Goal: Task Accomplishment & Management: Use online tool/utility

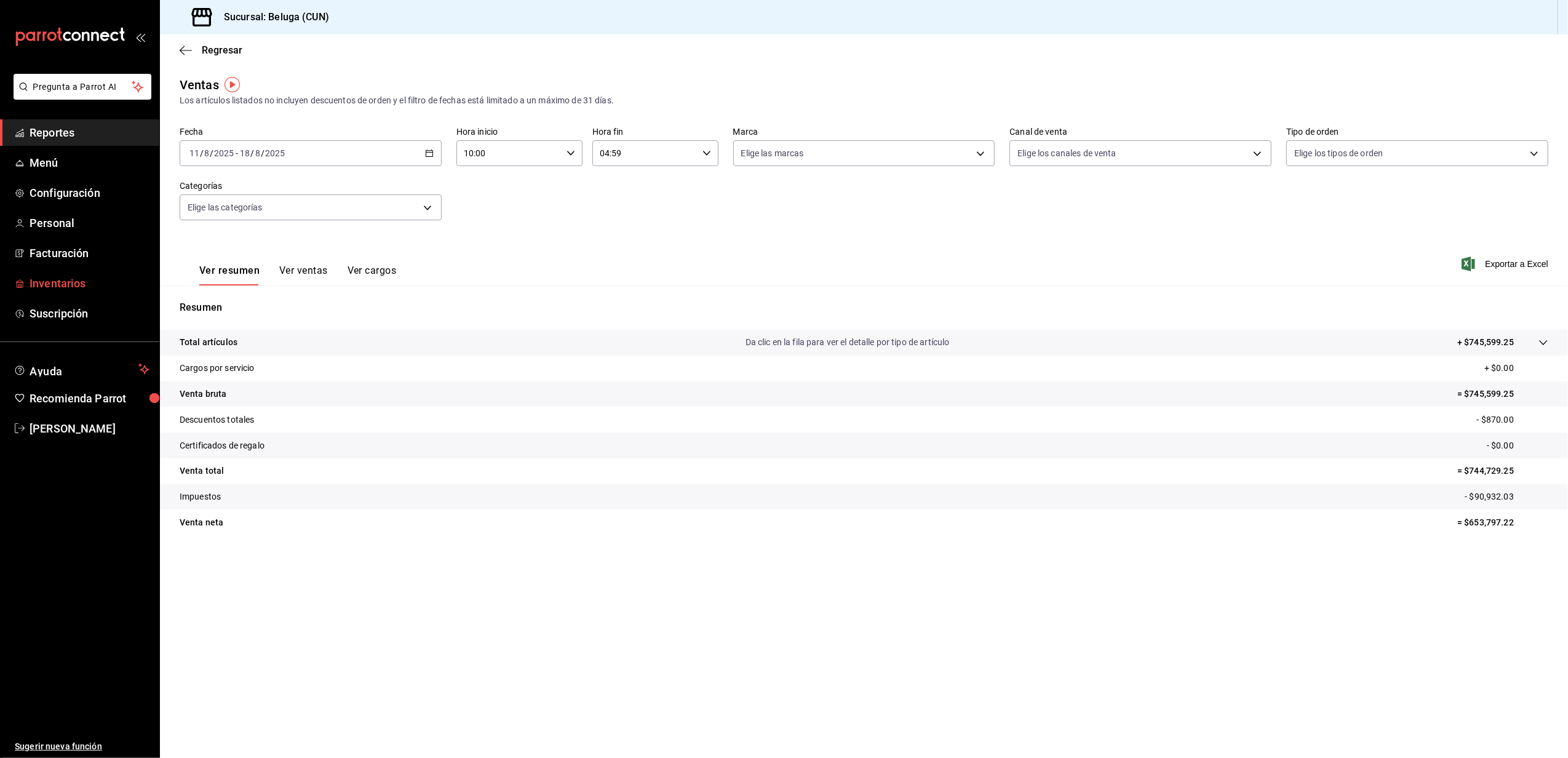
click at [72, 282] on span "Inventarios" at bounding box center [89, 283] width 120 height 17
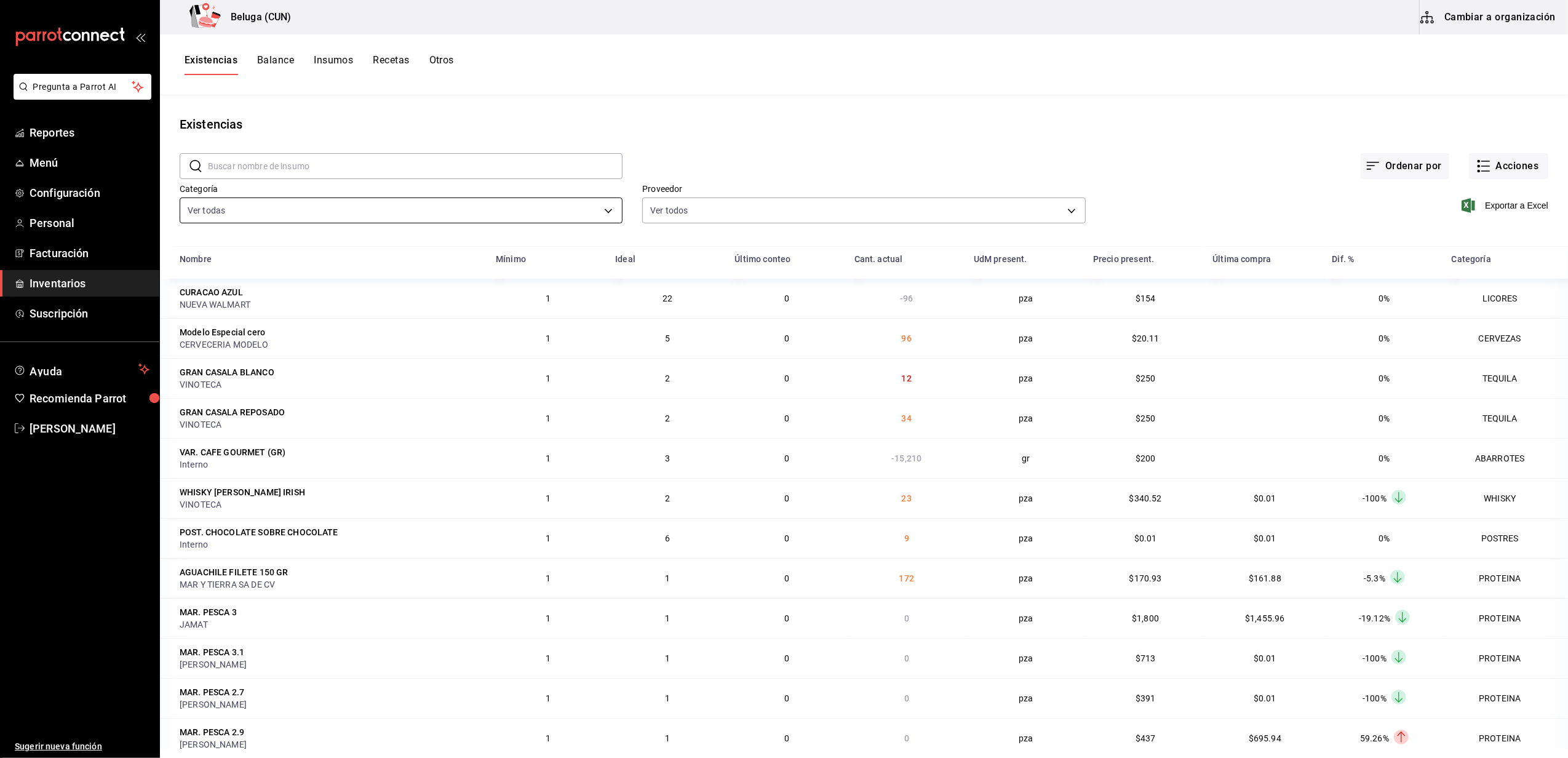
click at [601, 203] on body "Pregunta a Parrot AI Reportes Menú Configuración Personal Facturación Inventari…" at bounding box center [784, 375] width 1568 height 749
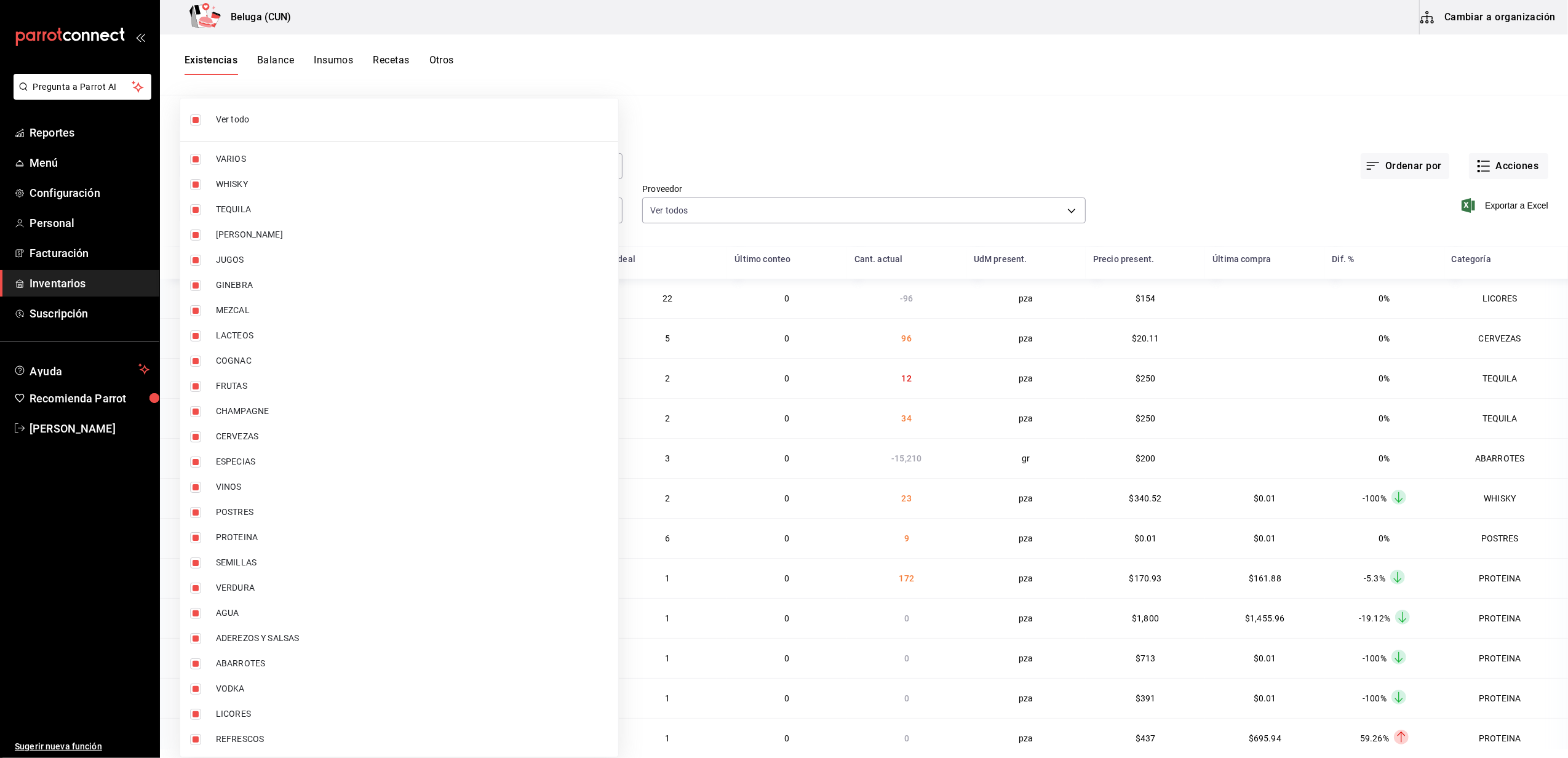
click at [821, 132] on div at bounding box center [784, 379] width 1568 height 758
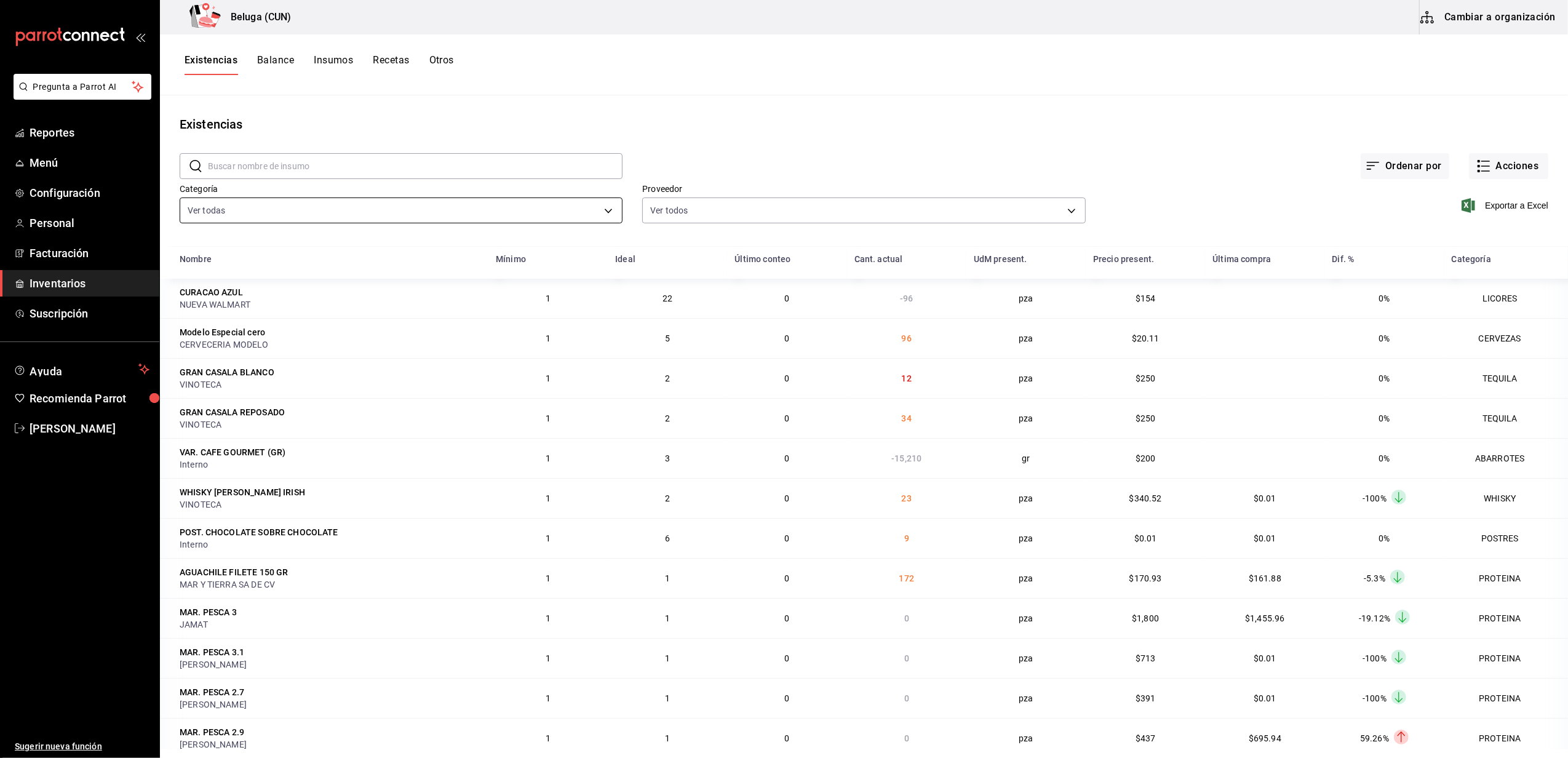
click at [602, 205] on body "Pregunta a Parrot AI Reportes Menú Configuración Personal Facturación Inventari…" at bounding box center [784, 375] width 1568 height 749
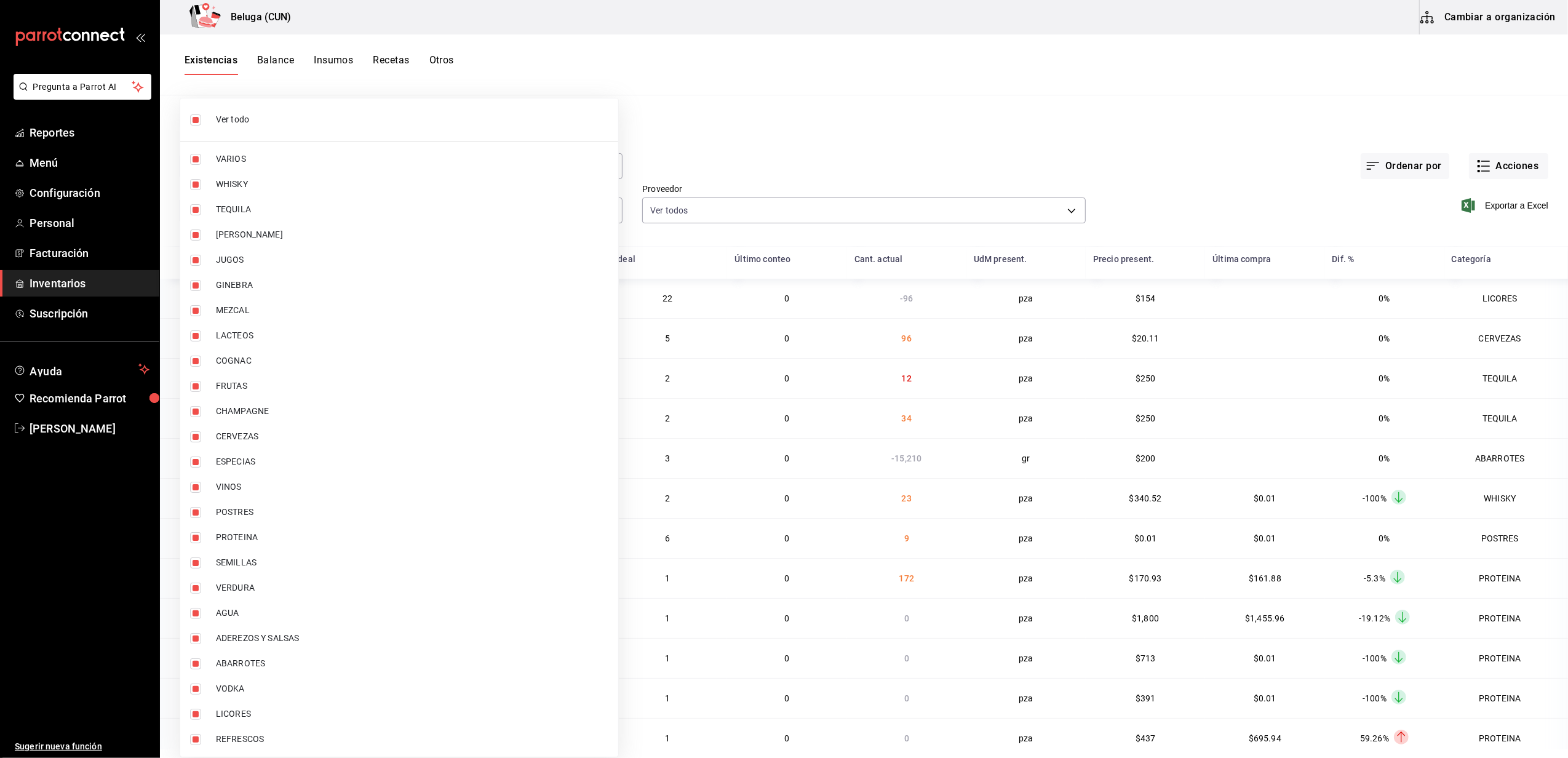
click at [276, 116] on span "Ver todo" at bounding box center [412, 120] width 393 height 13
checkbox input "false"
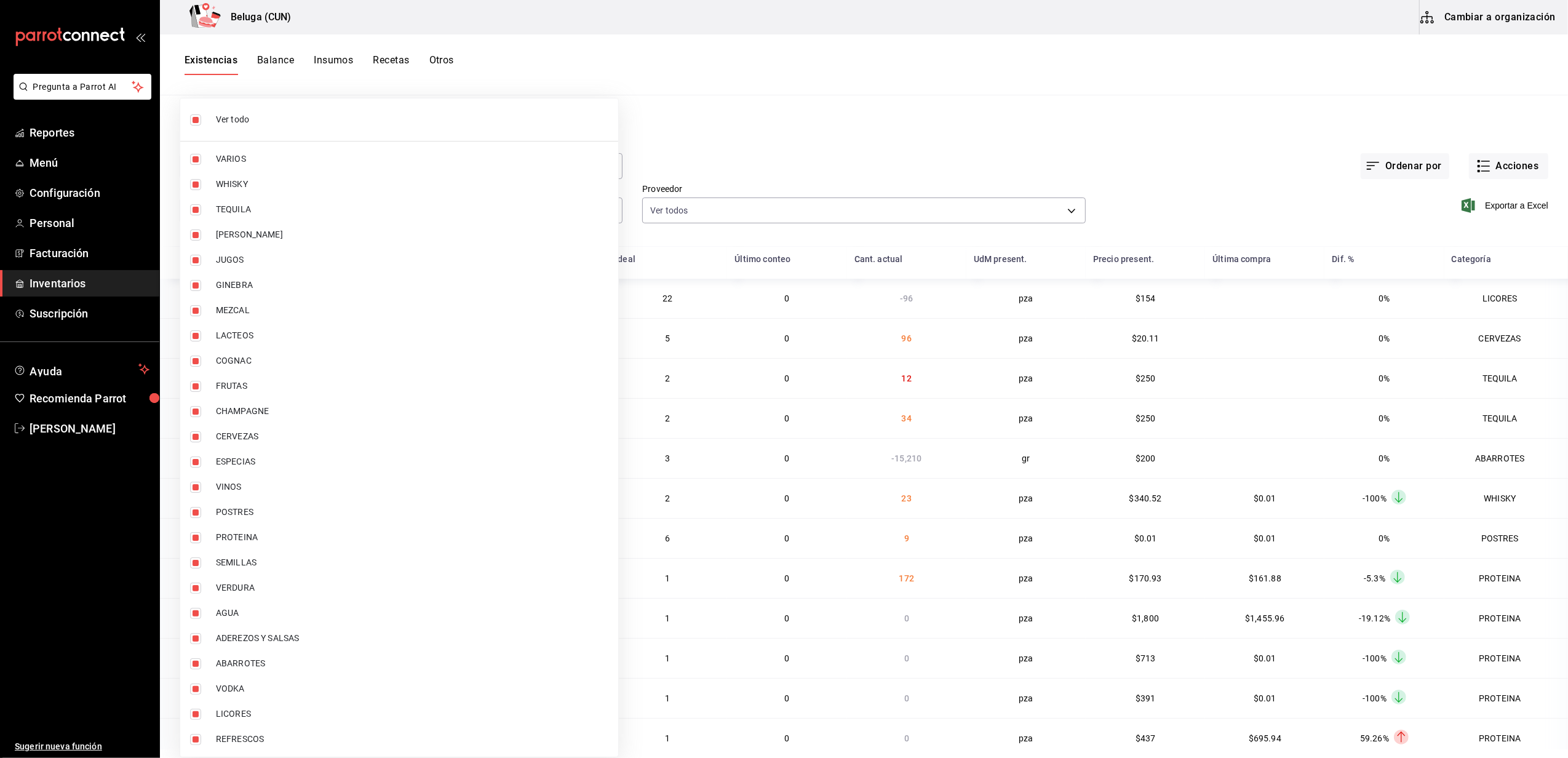
checkbox input "false"
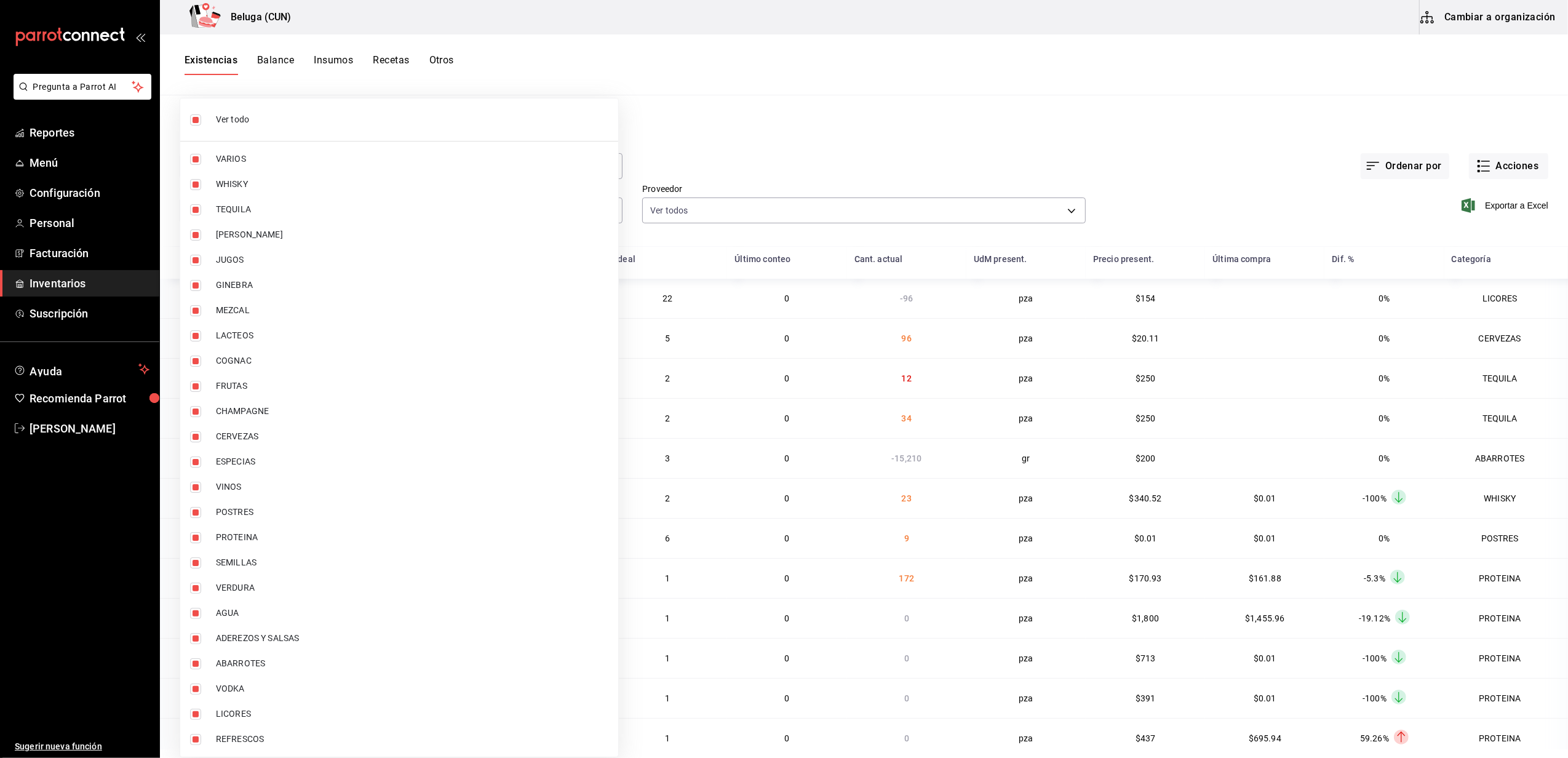
checkbox input "false"
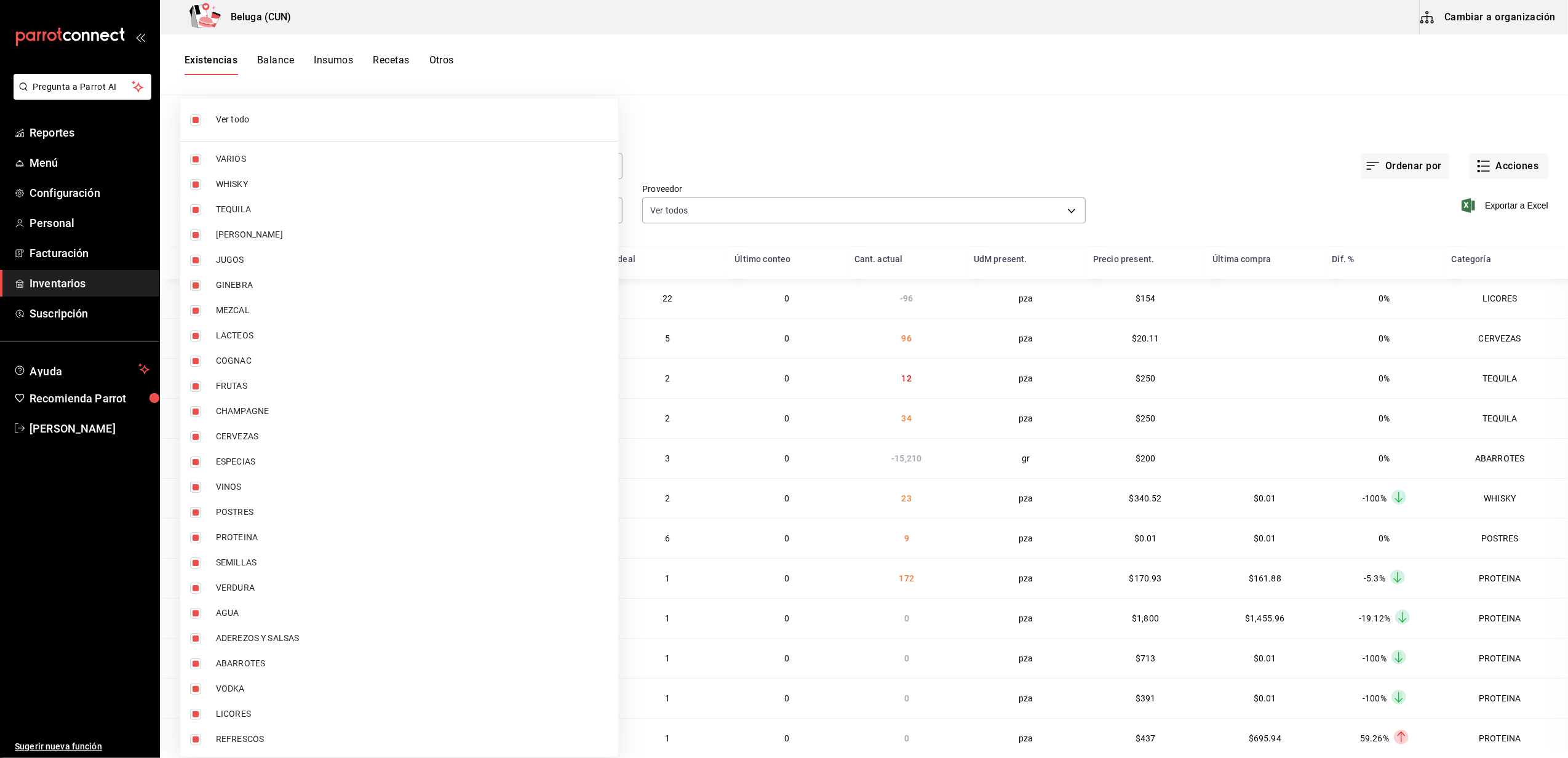
checkbox input "false"
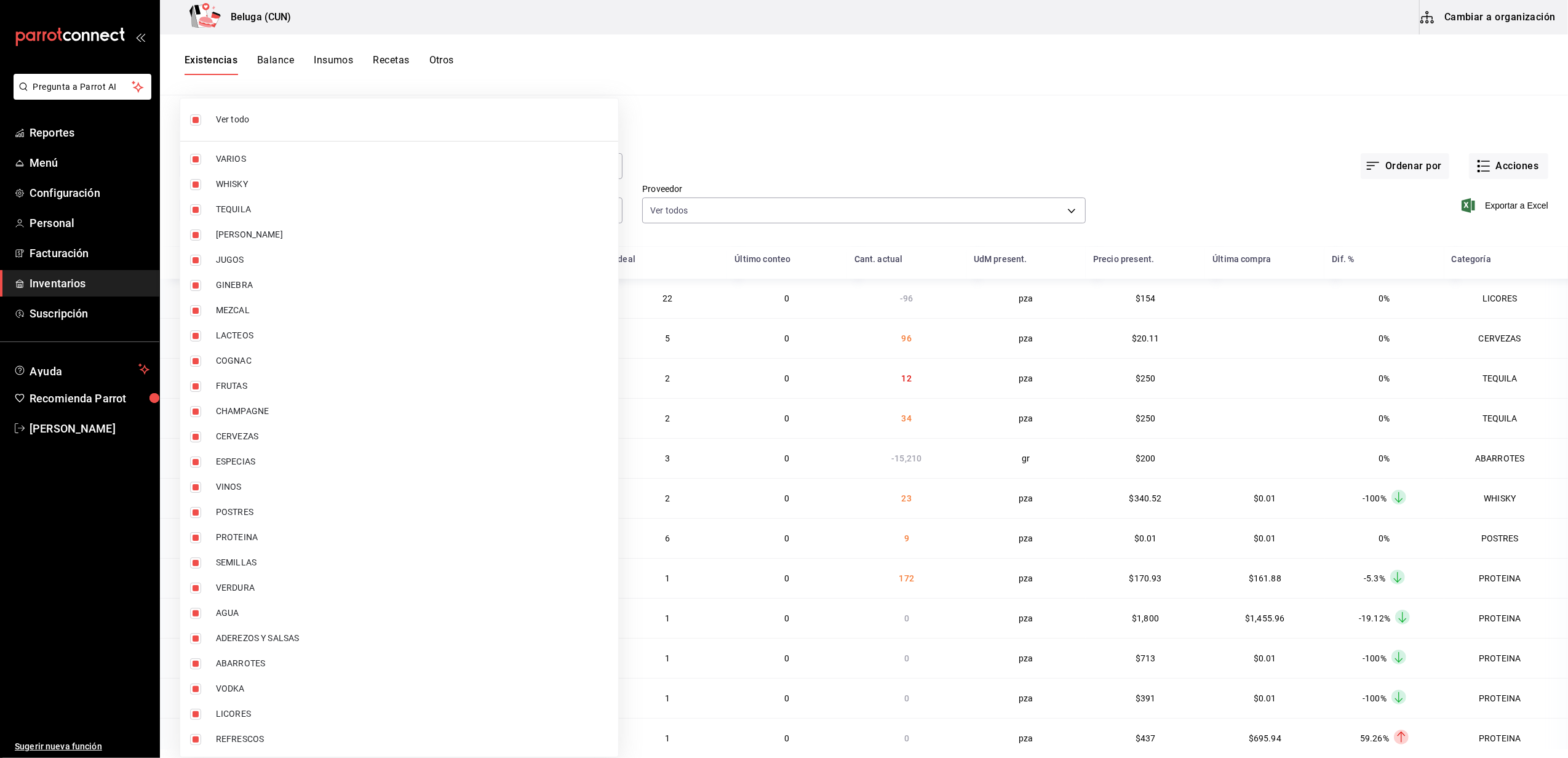
checkbox input "false"
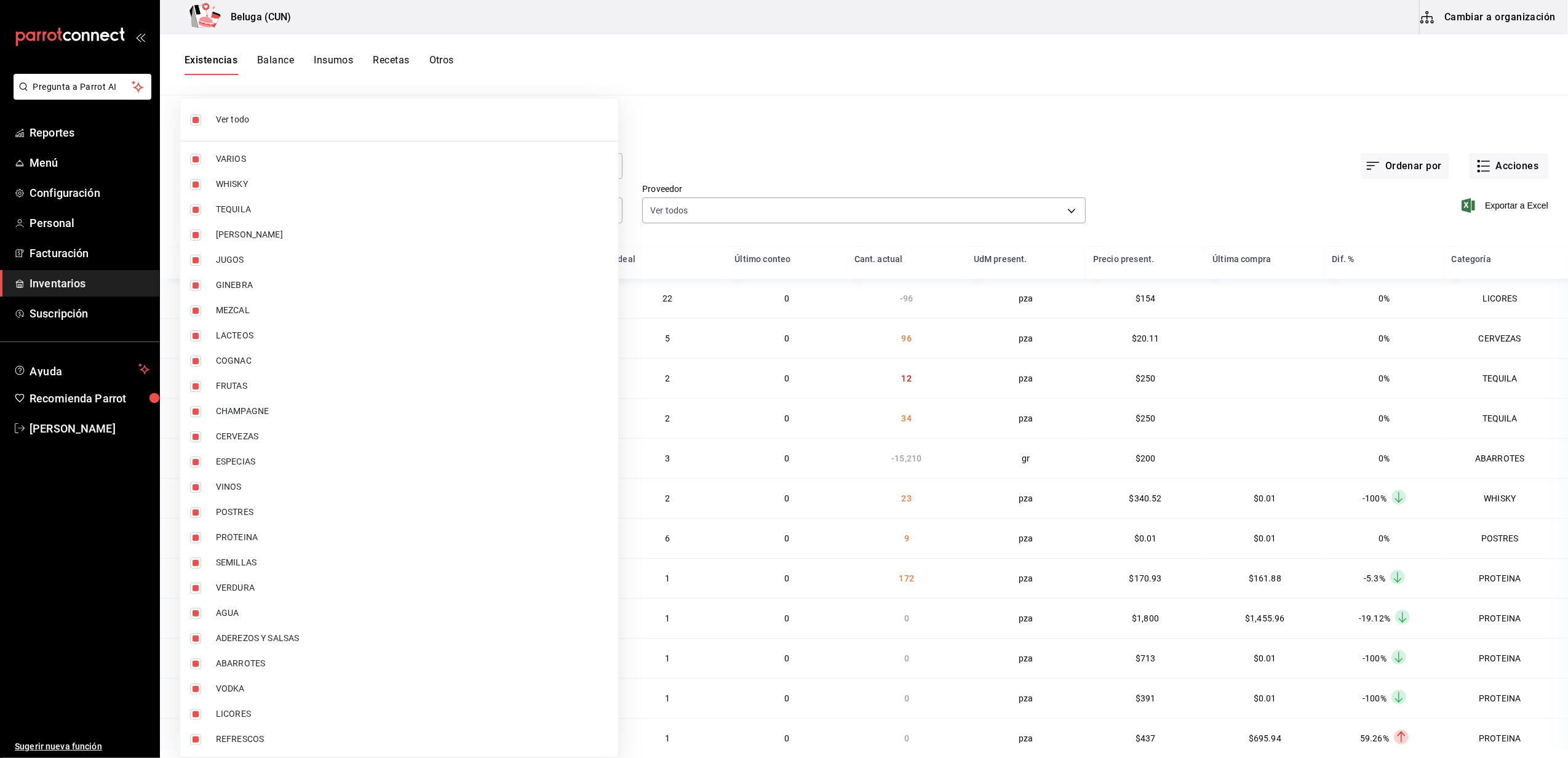
checkbox input "false"
click at [266, 513] on span "POSTRES" at bounding box center [412, 512] width 393 height 13
type input "43c9e2b0-4afa-46e8-9575-d8271eaf3d25"
checkbox input "true"
click at [263, 543] on span "PROTEINA" at bounding box center [412, 537] width 393 height 13
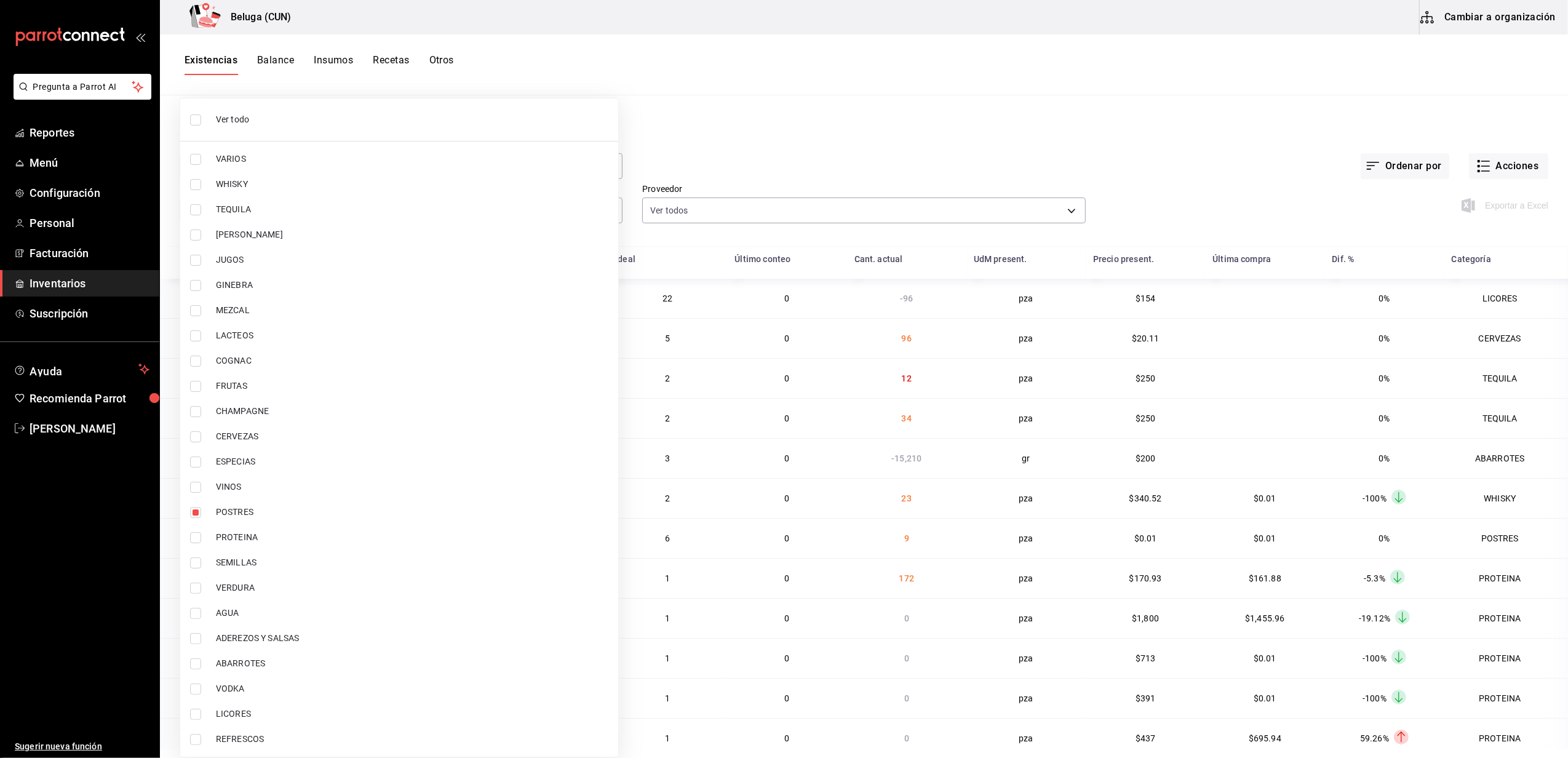
type input "43c9e2b0-4afa-46e8-9575-d8271eaf3d25,49acfc3a-e67d-4012-8994-cdceb58e19f0"
checkbox input "true"
click at [710, 102] on div at bounding box center [784, 379] width 1568 height 758
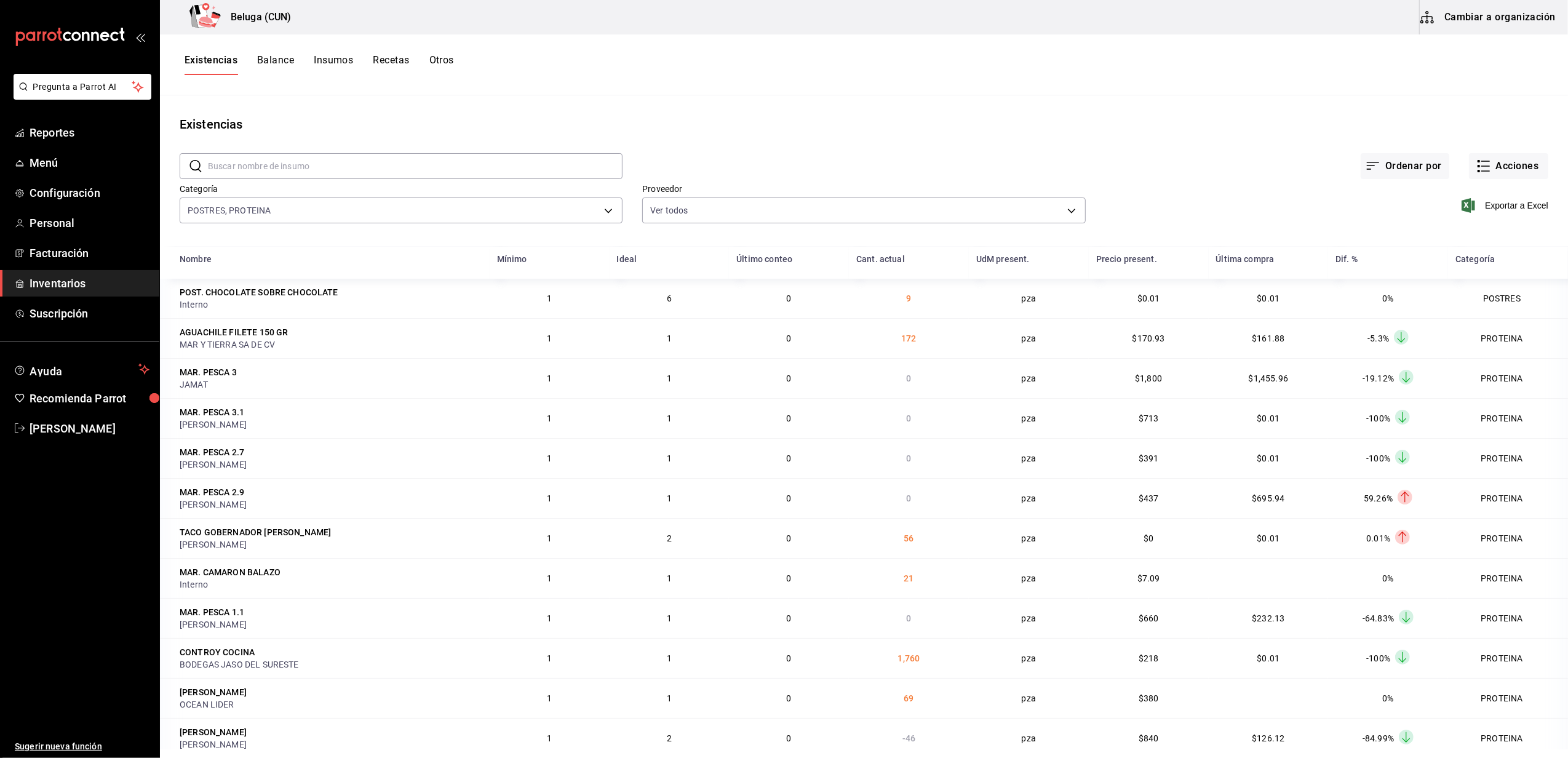
click at [922, 143] on div "Ordenar por Acciones" at bounding box center [1086, 156] width 926 height 46
click at [1513, 159] on button "Acciones" at bounding box center [1508, 166] width 80 height 26
click at [1477, 228] on span "Compra" at bounding box center [1496, 233] width 103 height 13
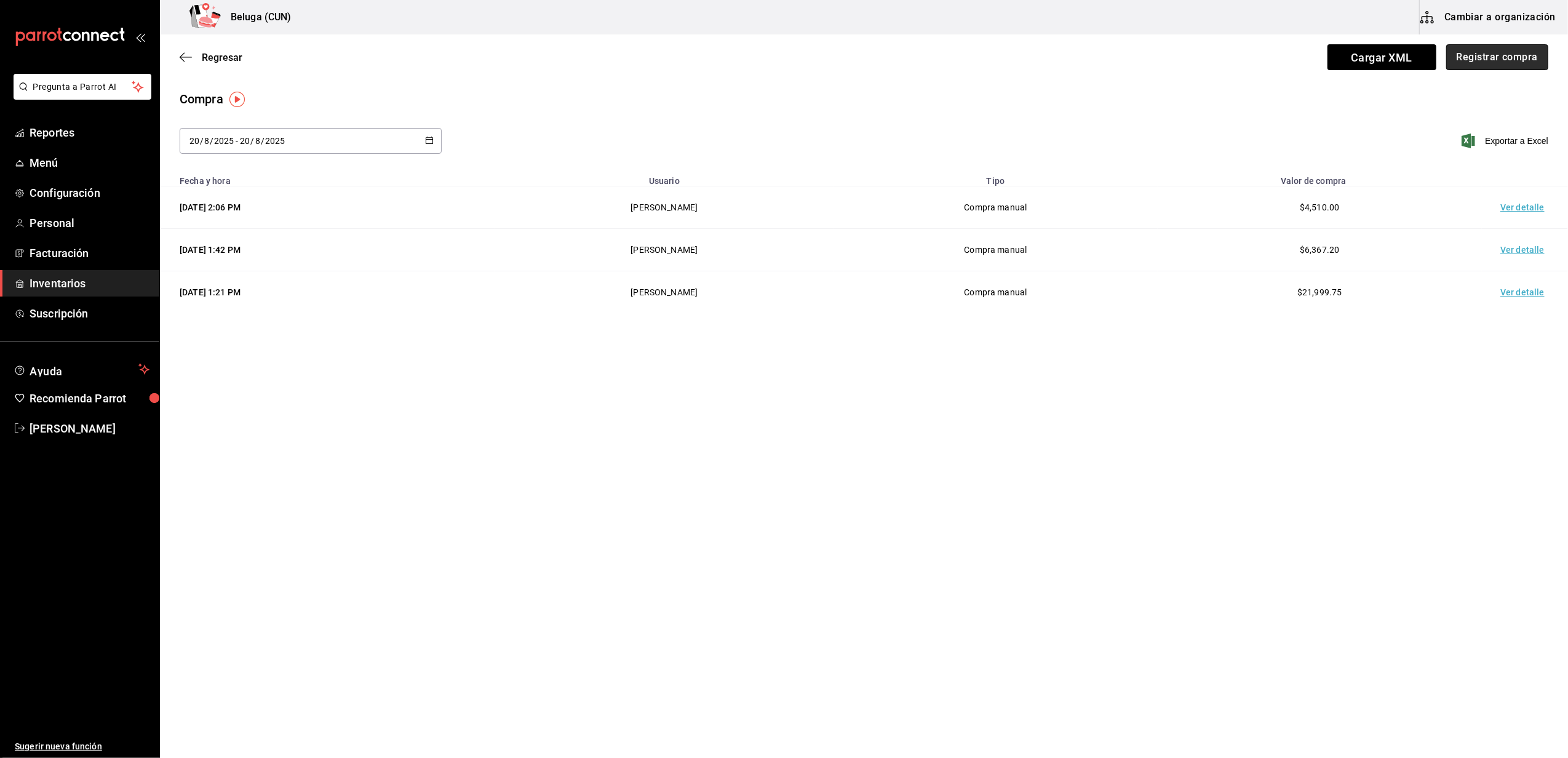
click at [1504, 59] on button "Registrar compra" at bounding box center [1497, 57] width 102 height 26
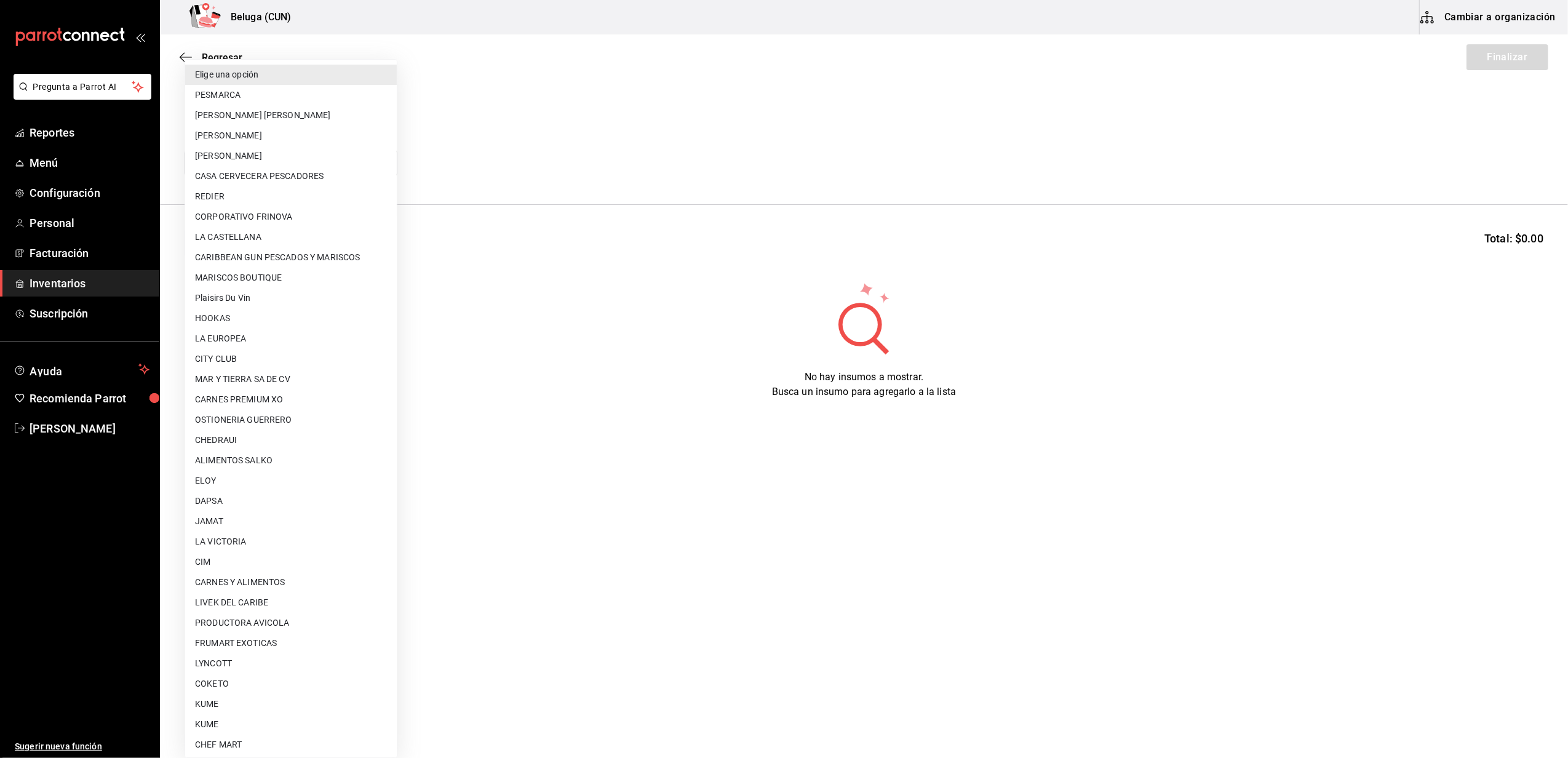
click at [367, 167] on body "Pregunta a Parrot AI Reportes Menú Configuración Personal Facturación Inventari…" at bounding box center [784, 344] width 1568 height 689
type input "a68822f0-a22e-4b1f-9963-e353431cbd40"
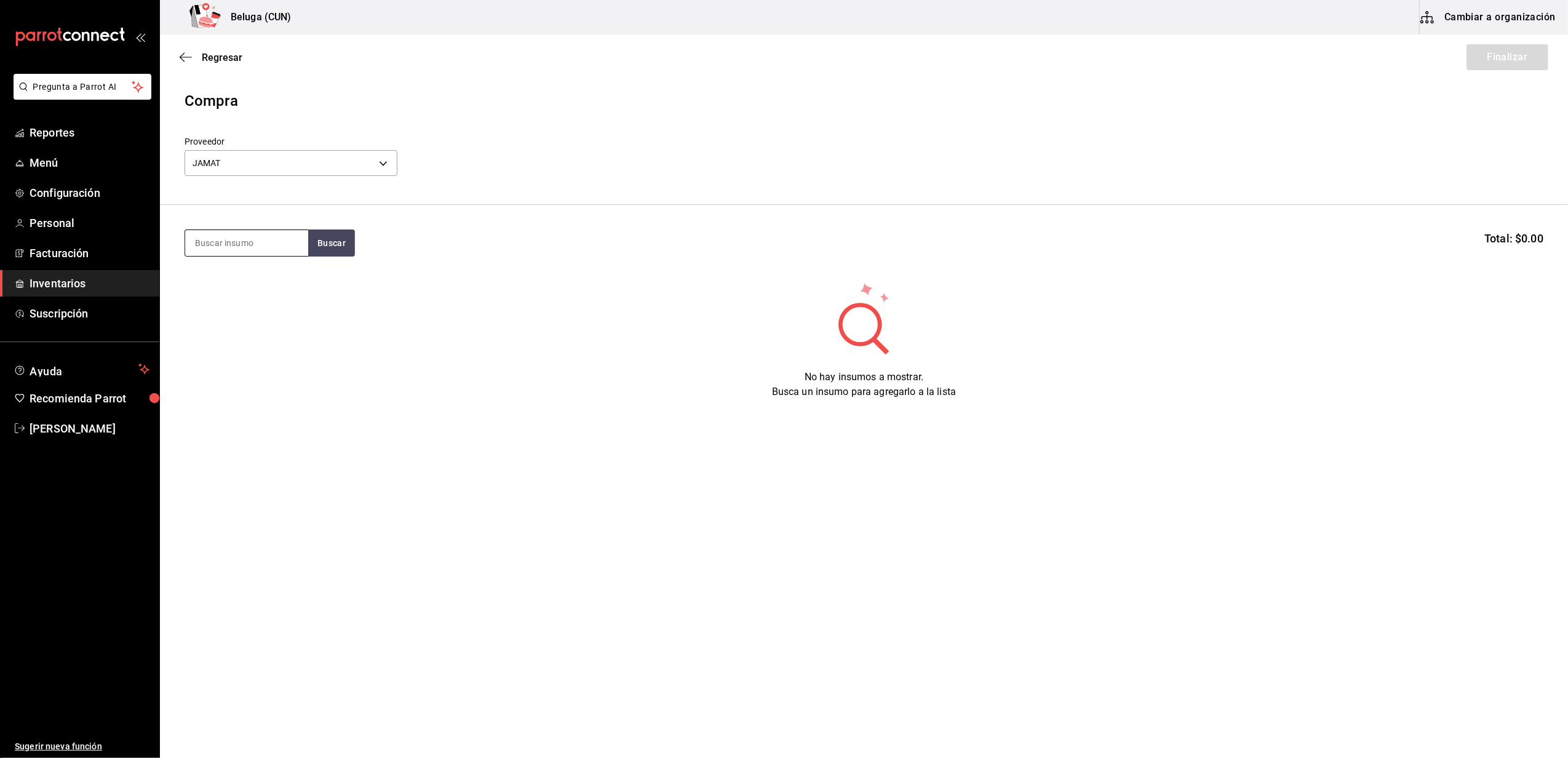
click at [251, 242] on input at bounding box center [247, 243] width 123 height 26
type input "O"
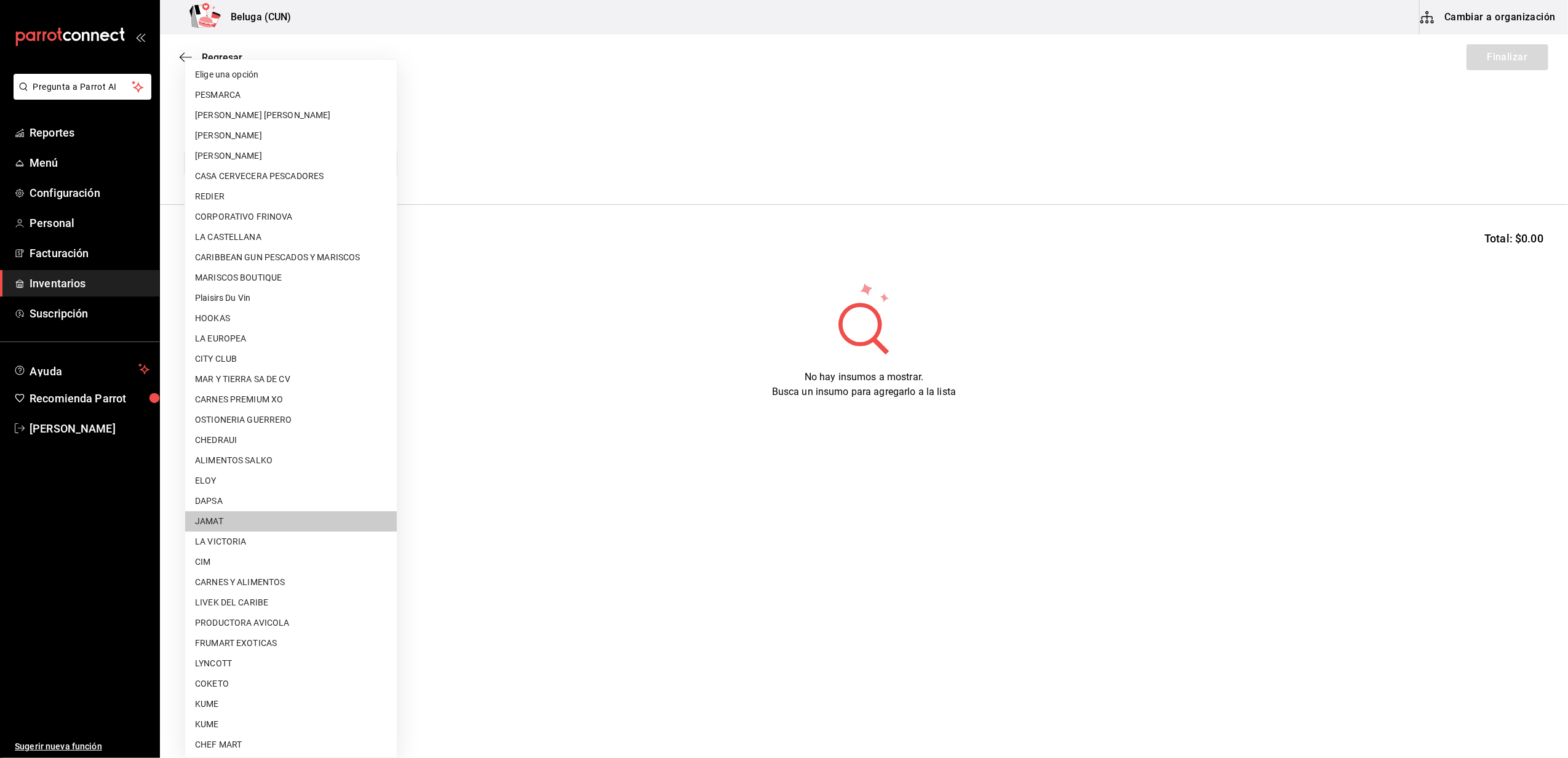
click at [362, 151] on body "Pregunta a Parrot AI Reportes Menú Configuración Personal Facturación Inventari…" at bounding box center [784, 344] width 1568 height 689
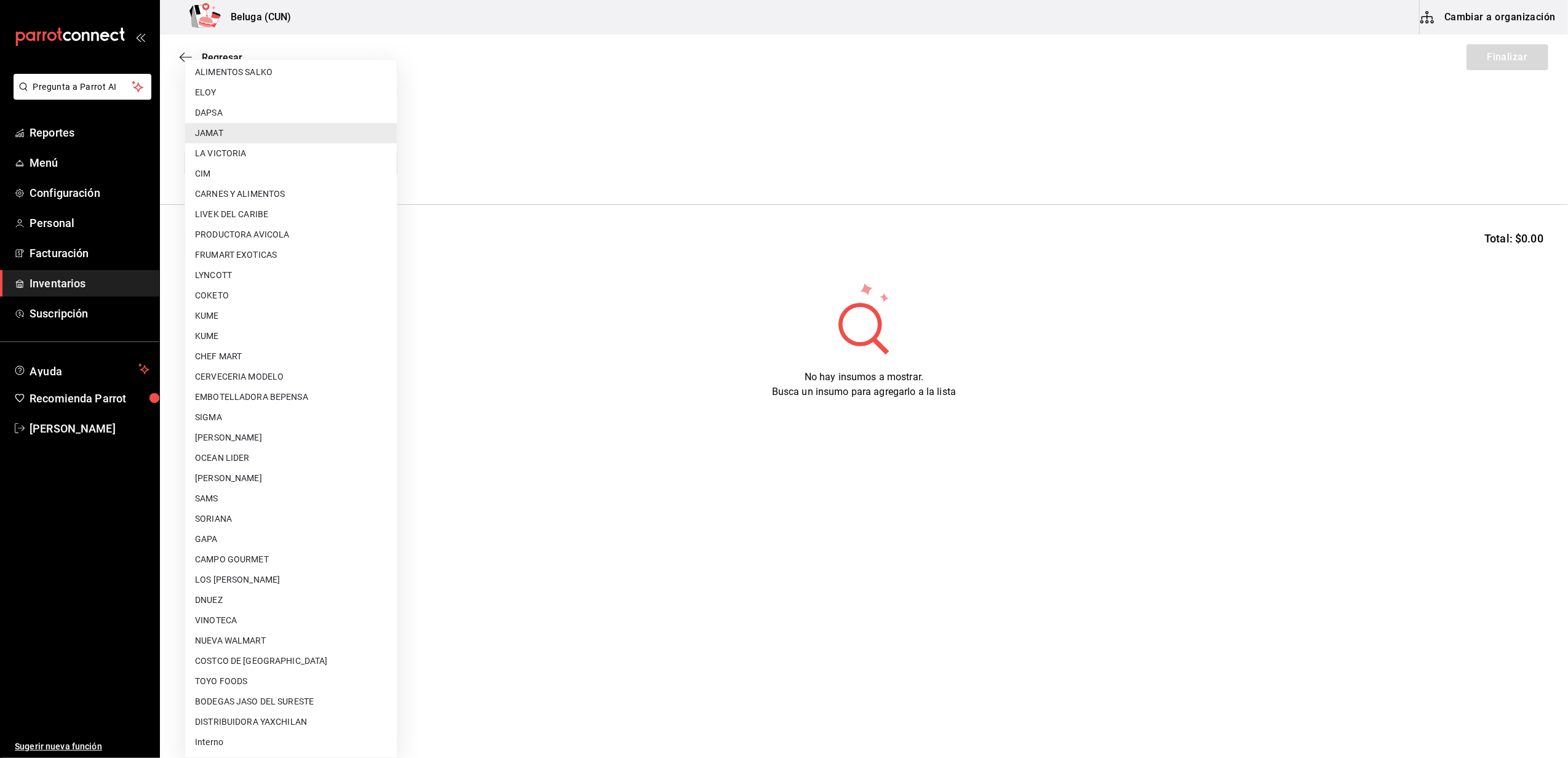
scroll to position [11, 0]
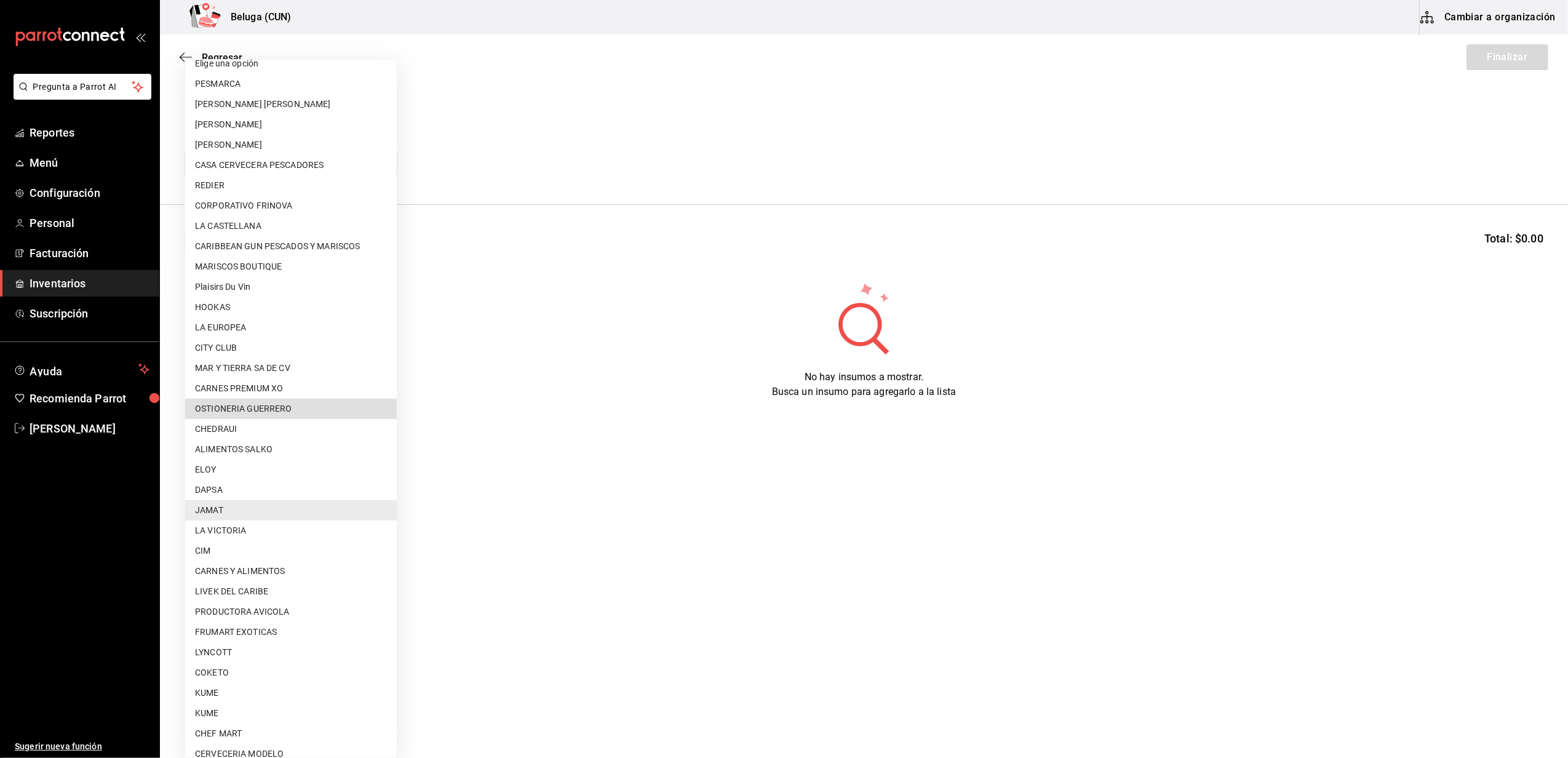
type input "0f2b2b21-bbb3-4e45-9651-df080cf4b07a"
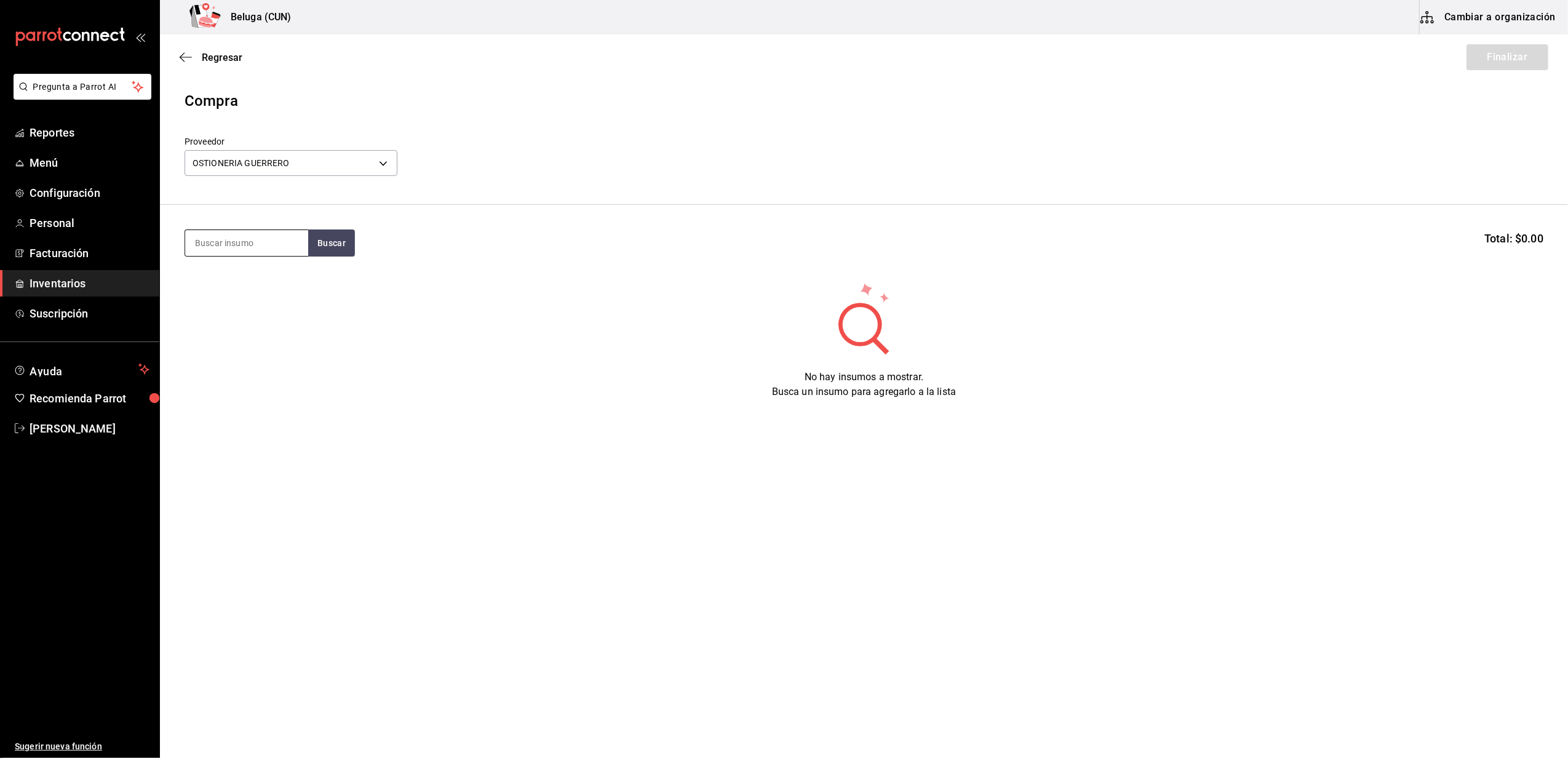
click at [259, 235] on input at bounding box center [247, 243] width 123 height 26
type input "O"
click at [314, 166] on body "Pregunta a Parrot AI Reportes Menú Configuración Personal Facturación Inventari…" at bounding box center [784, 344] width 1568 height 689
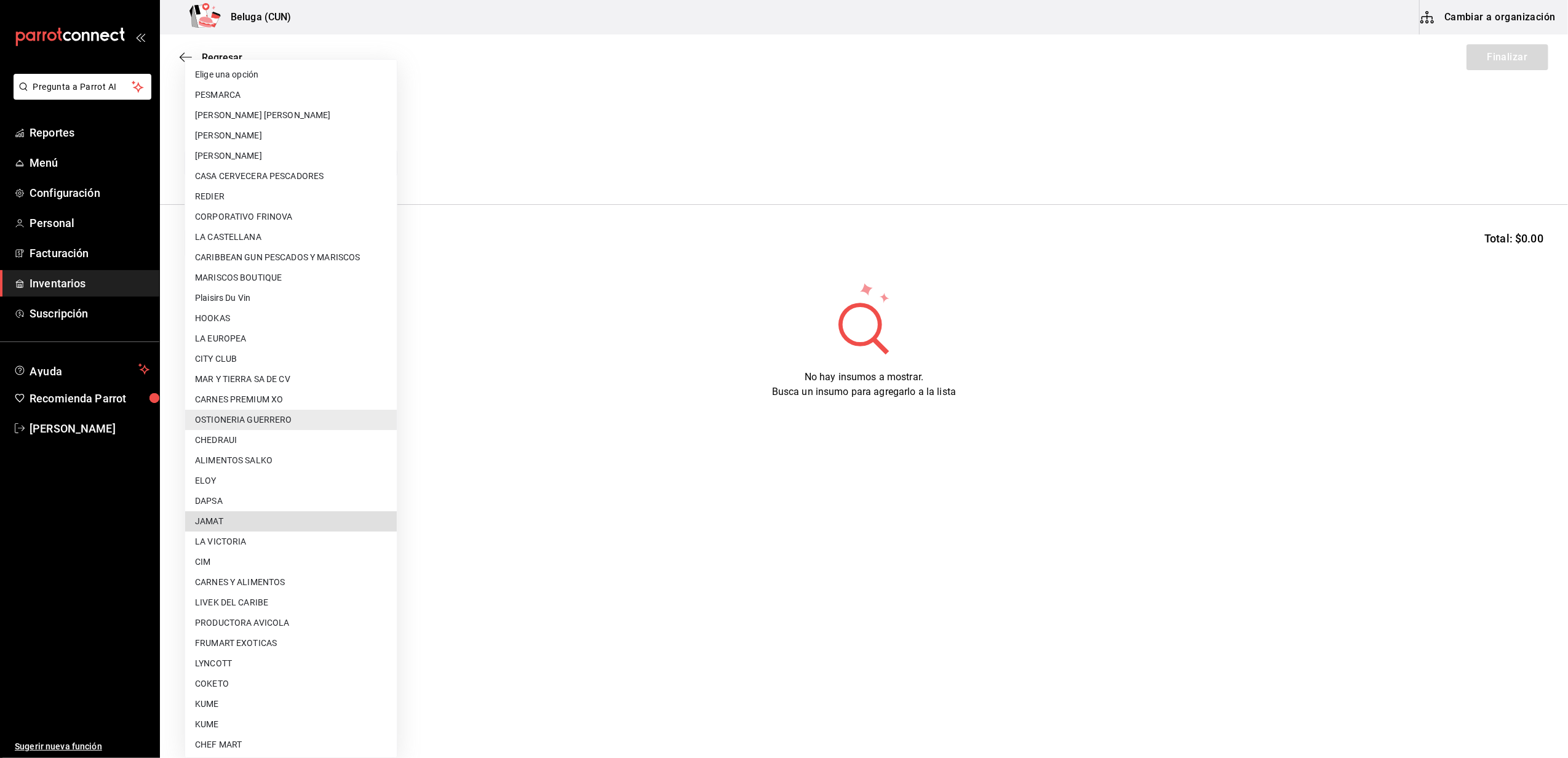
click at [242, 517] on li "JAMAT" at bounding box center [291, 521] width 211 height 21
type input "a68822f0-a22e-4b1f-9963-e353431cbd40"
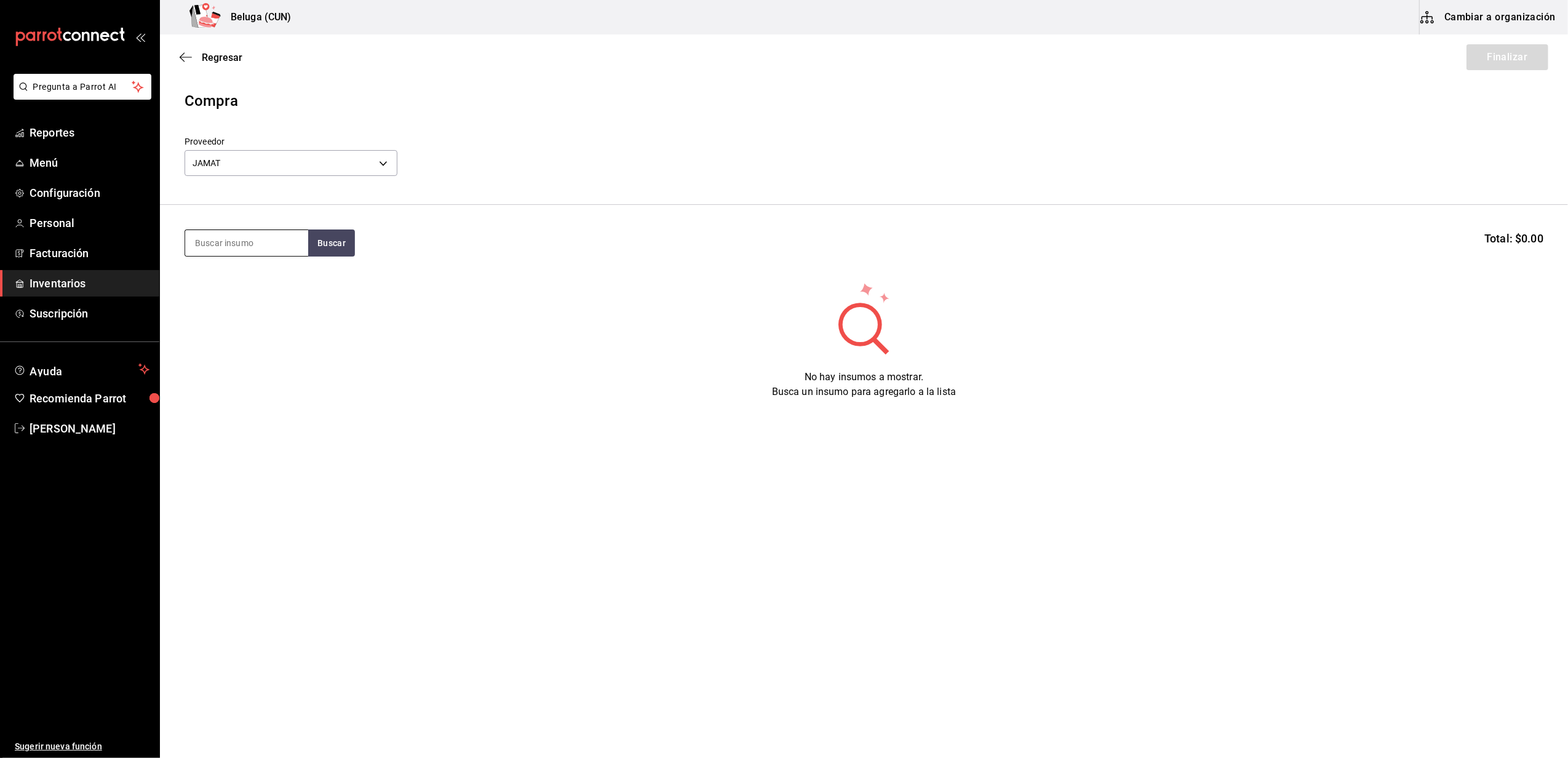
click at [276, 237] on input at bounding box center [247, 243] width 123 height 26
type input "OSTIONE"
click at [411, 252] on div "OSTIONE Buscar Total: $0.00" at bounding box center [864, 243] width 1359 height 27
click at [386, 158] on body "Pregunta a Parrot AI Reportes Menú Configuración Personal Facturación Inventari…" at bounding box center [784, 344] width 1568 height 689
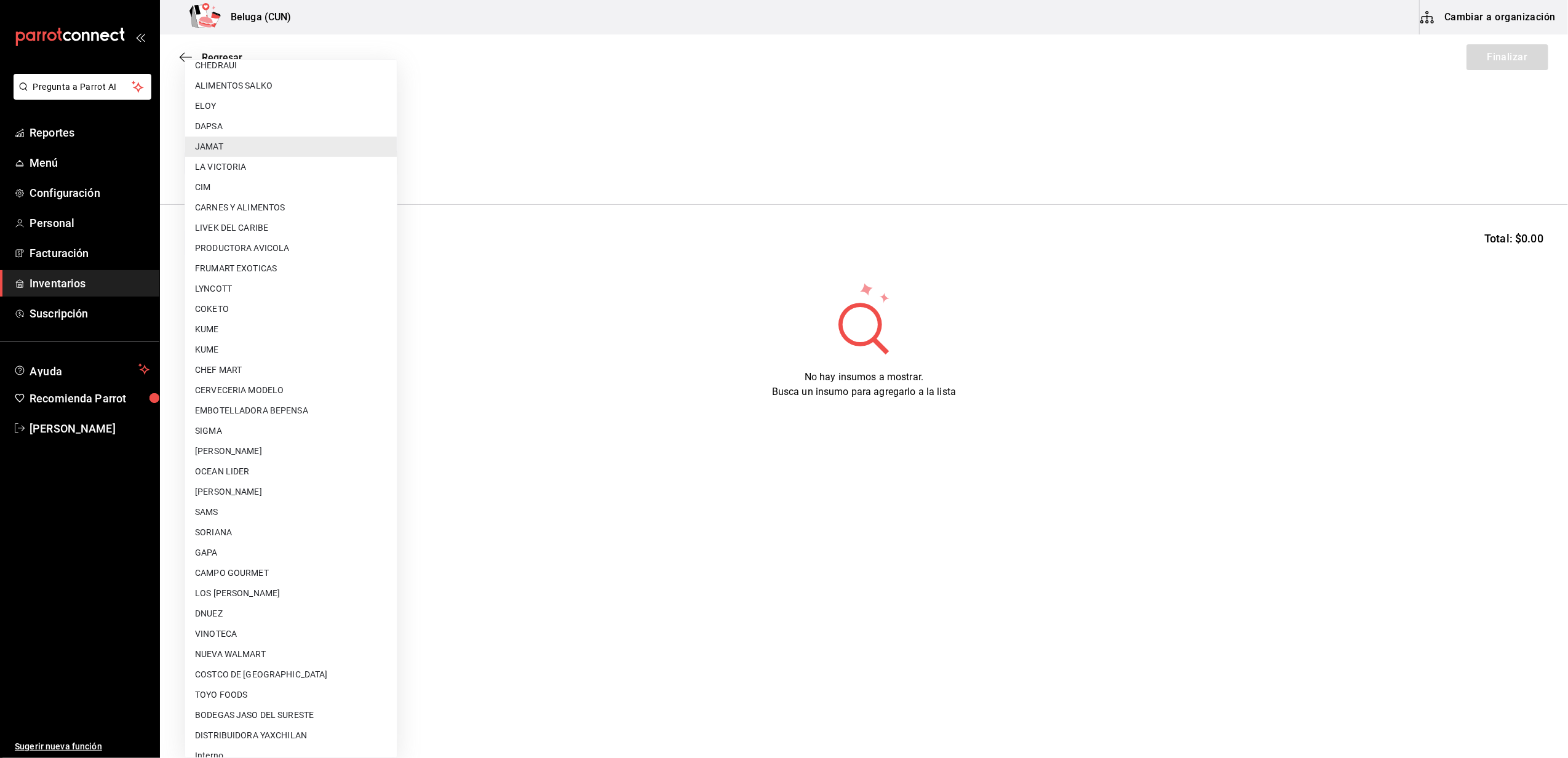
scroll to position [389, 0]
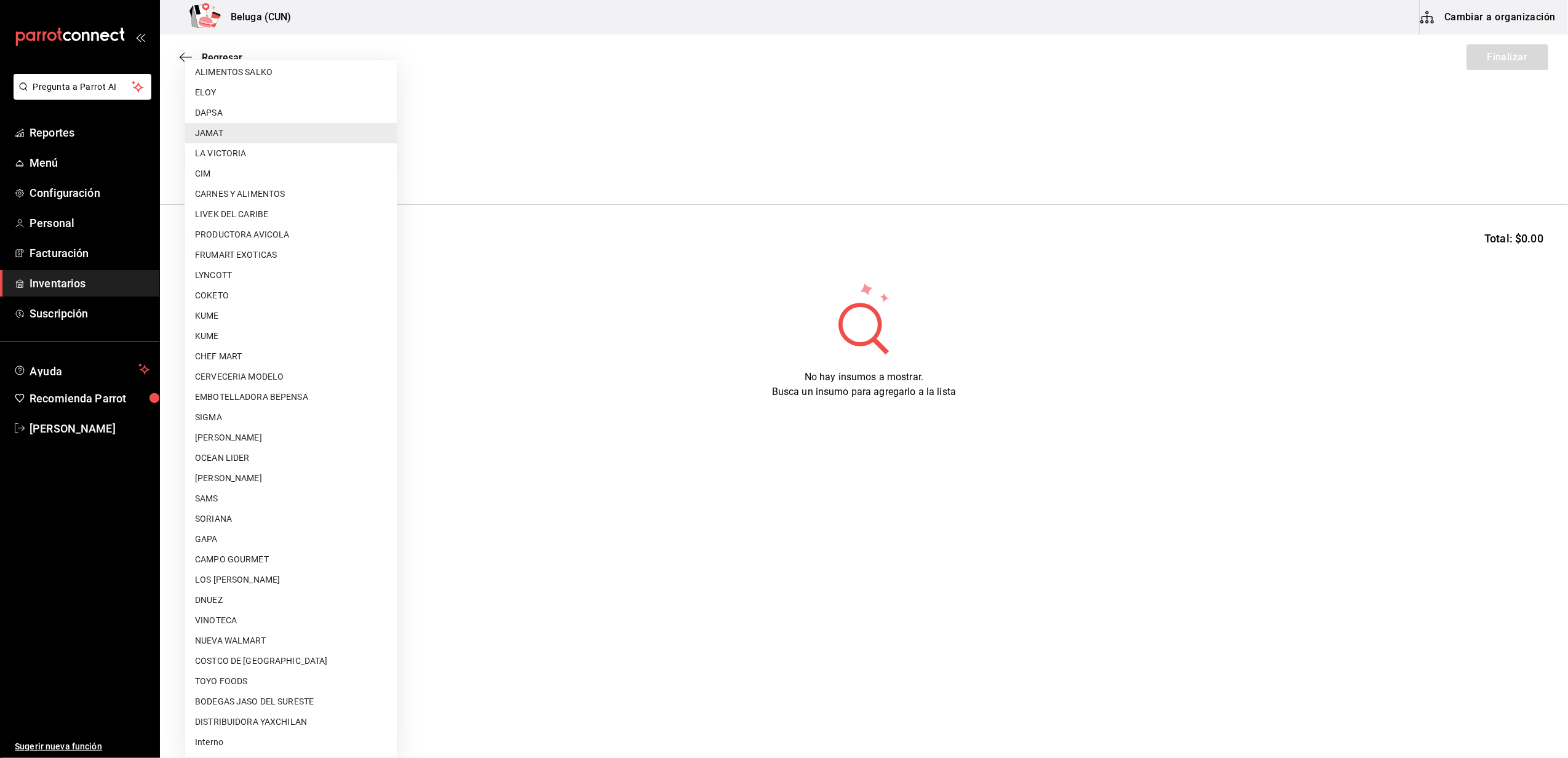
click at [305, 737] on li "Interno" at bounding box center [291, 742] width 211 height 21
type input "cf097a6b-1652-49c1-8634-faa24daf0fdd"
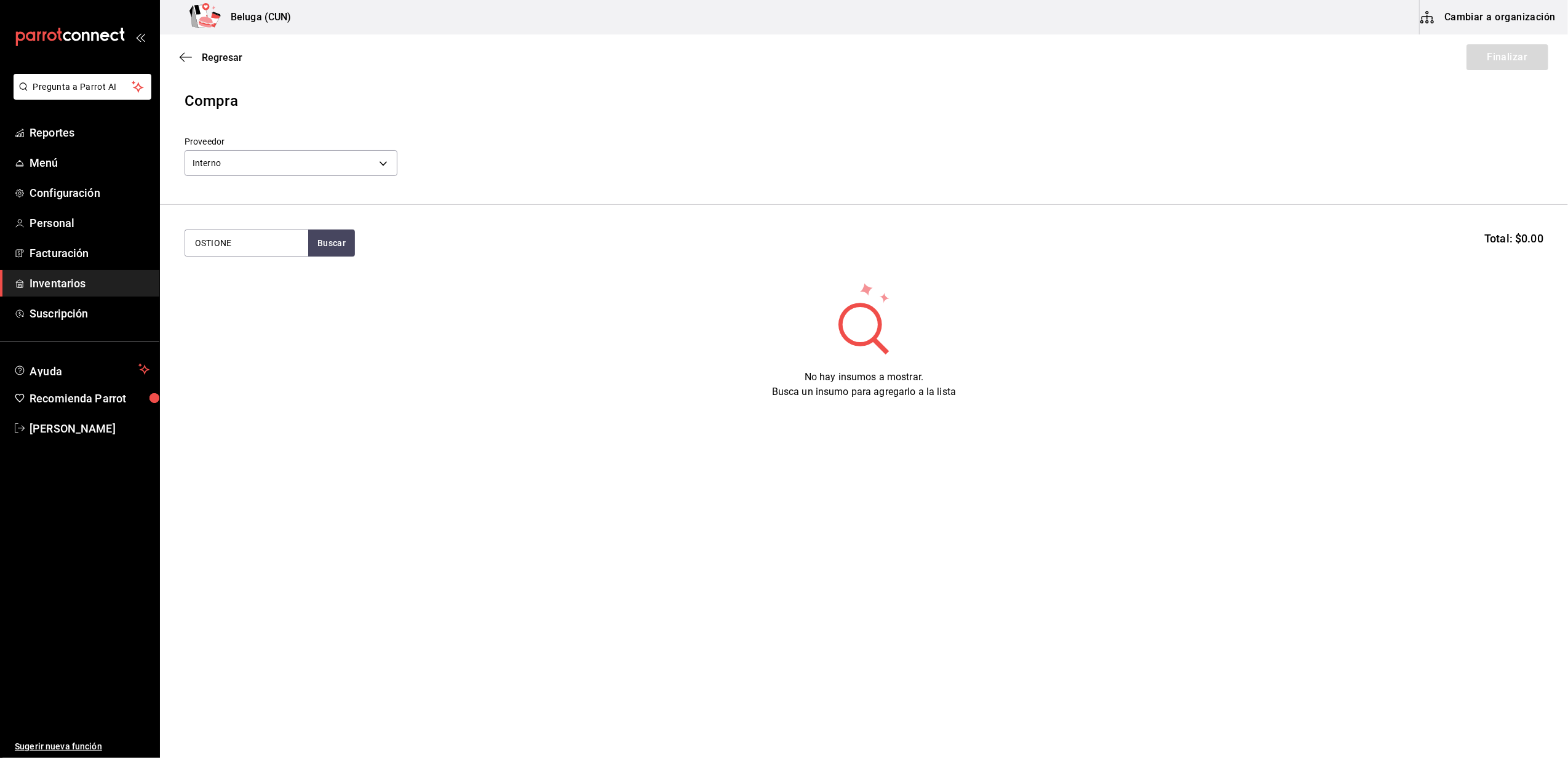
drag, startPoint x: 273, startPoint y: 245, endPoint x: -4, endPoint y: 140, distance: 296.2
click at [0, 140] on html "Pregunta a Parrot AI Reportes Menú Configuración Personal Facturación Inventari…" at bounding box center [784, 344] width 1568 height 689
type input "chees"
click at [277, 306] on div "[PERSON_NAME] - Interno" at bounding box center [246, 308] width 103 height 13
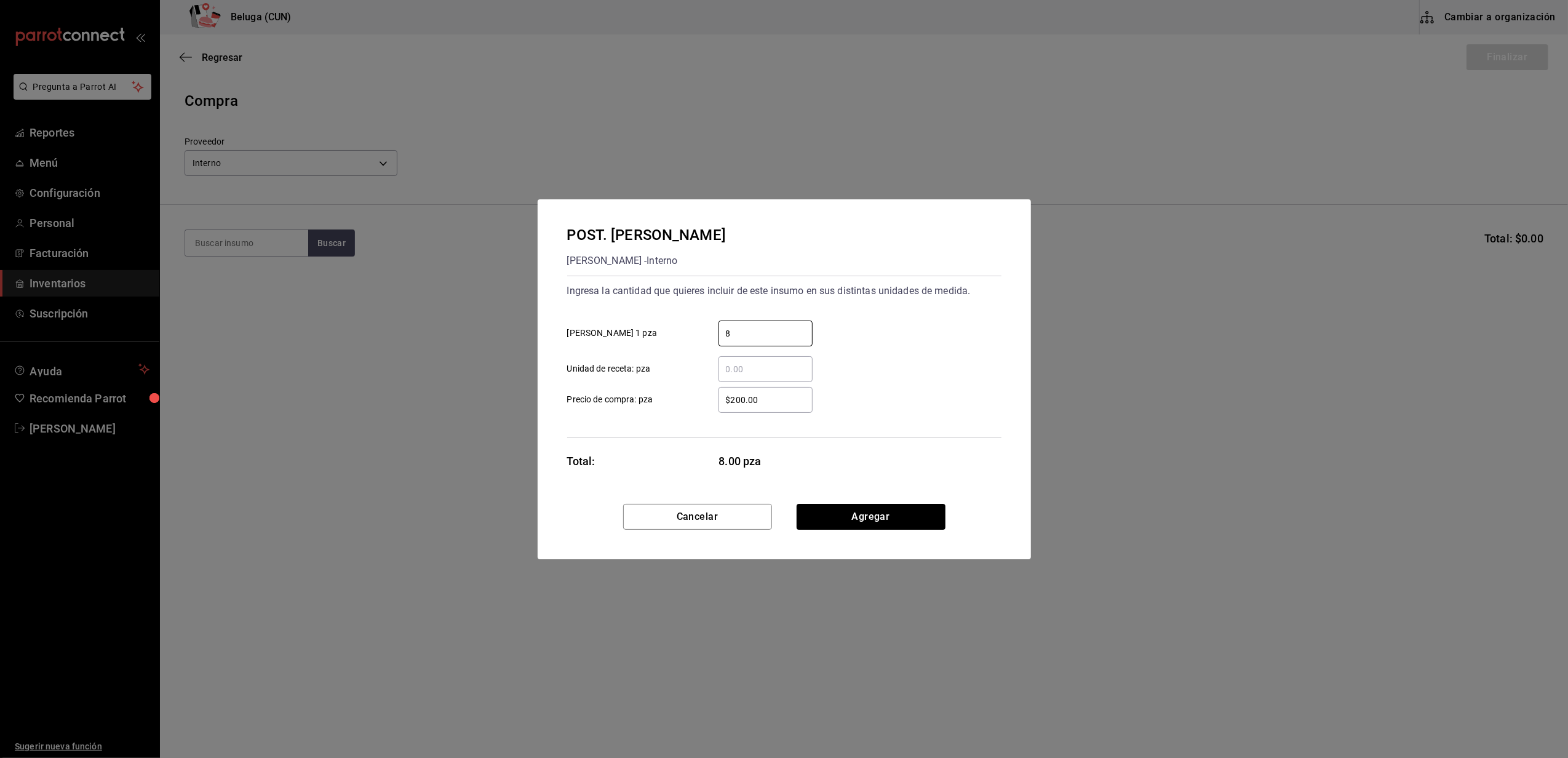
type input "8"
type input "$0.01"
click button "Agregar" at bounding box center [870, 517] width 149 height 26
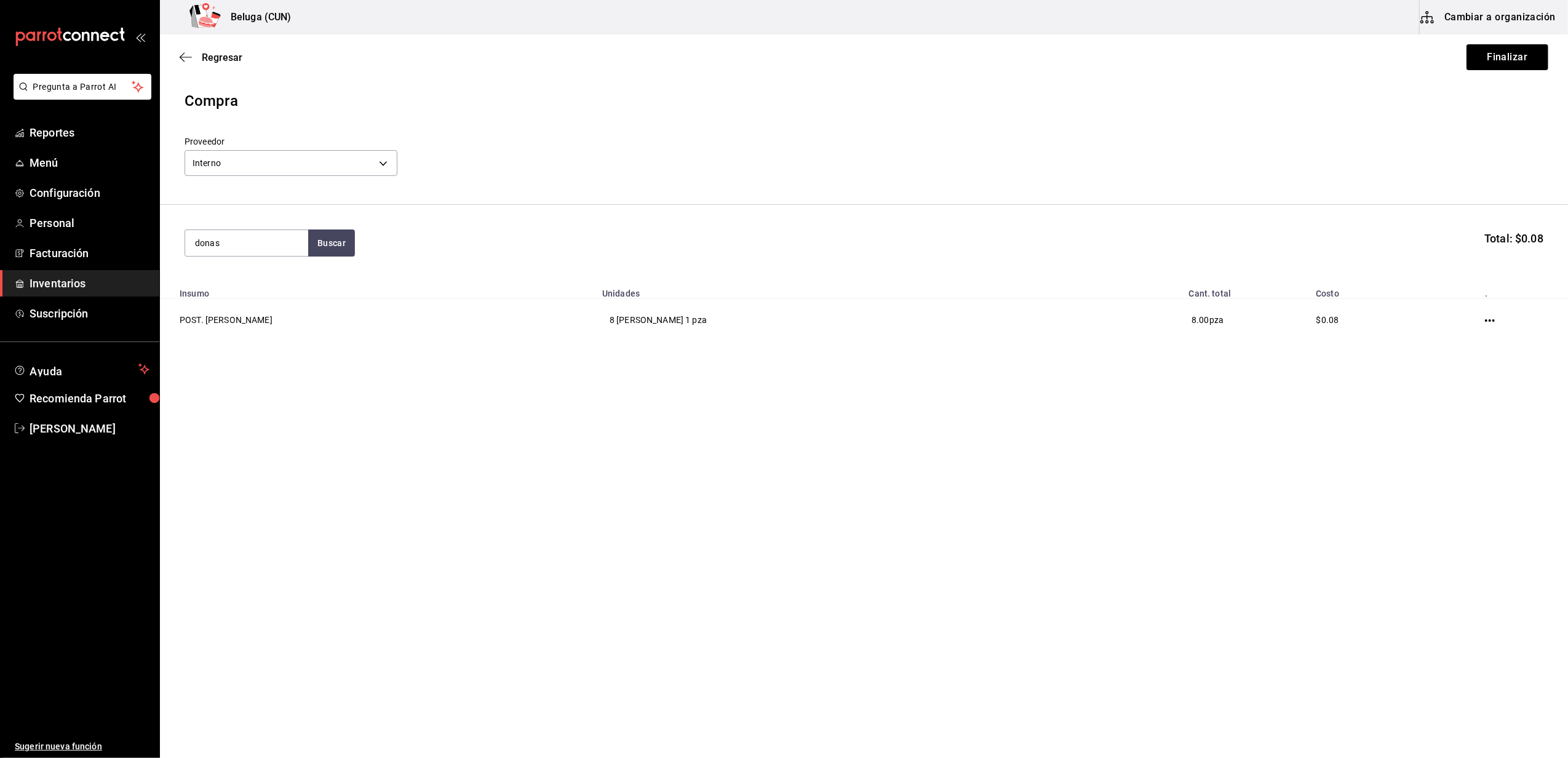
type input "donas"
click at [250, 298] on div "POST. DONAS NUTELLA" at bounding box center [246, 286] width 103 height 29
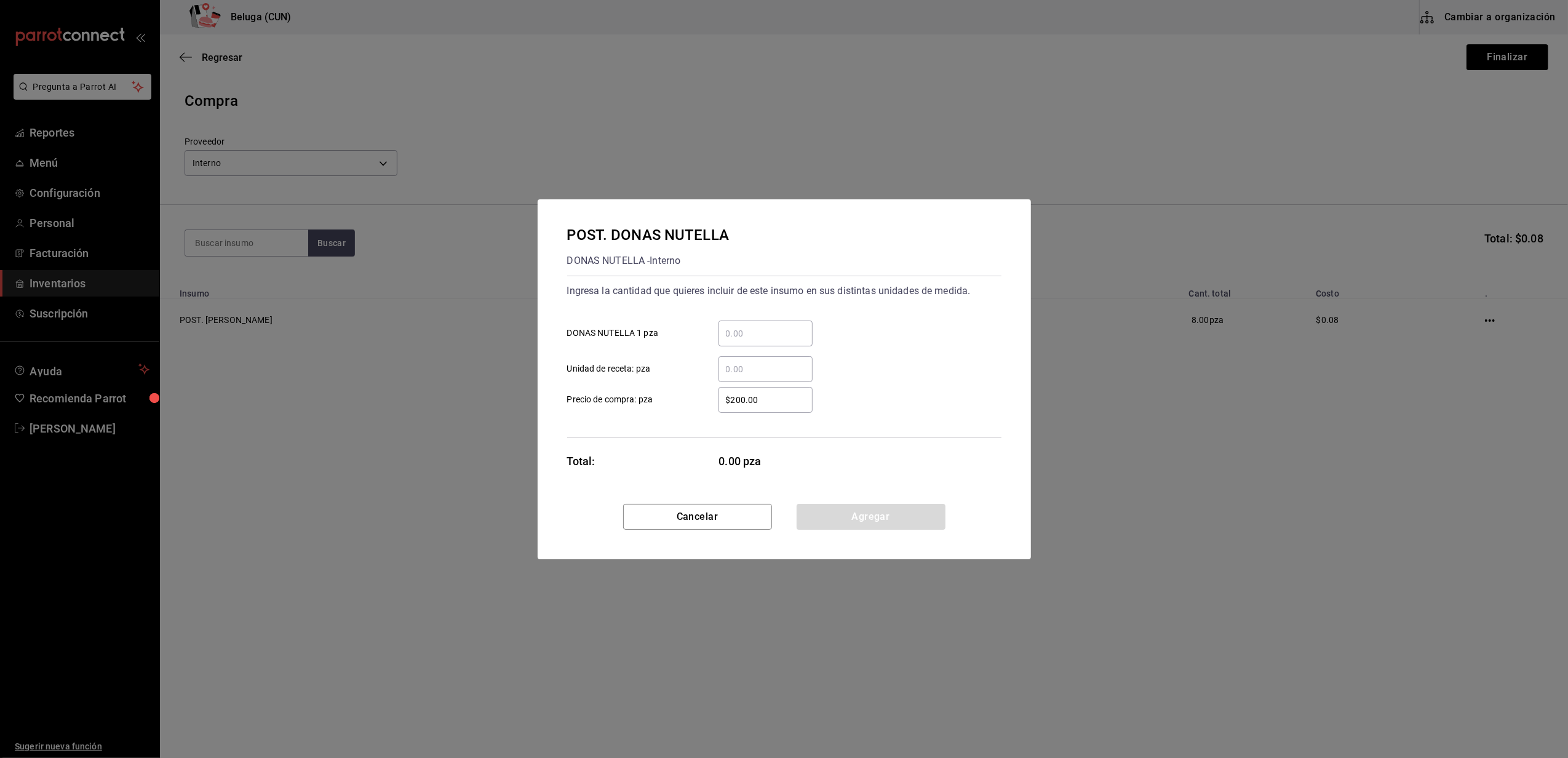
click at [741, 328] on input "​ DONAS NUTELLA 1 pza" at bounding box center [765, 334] width 94 height 15
type input "4"
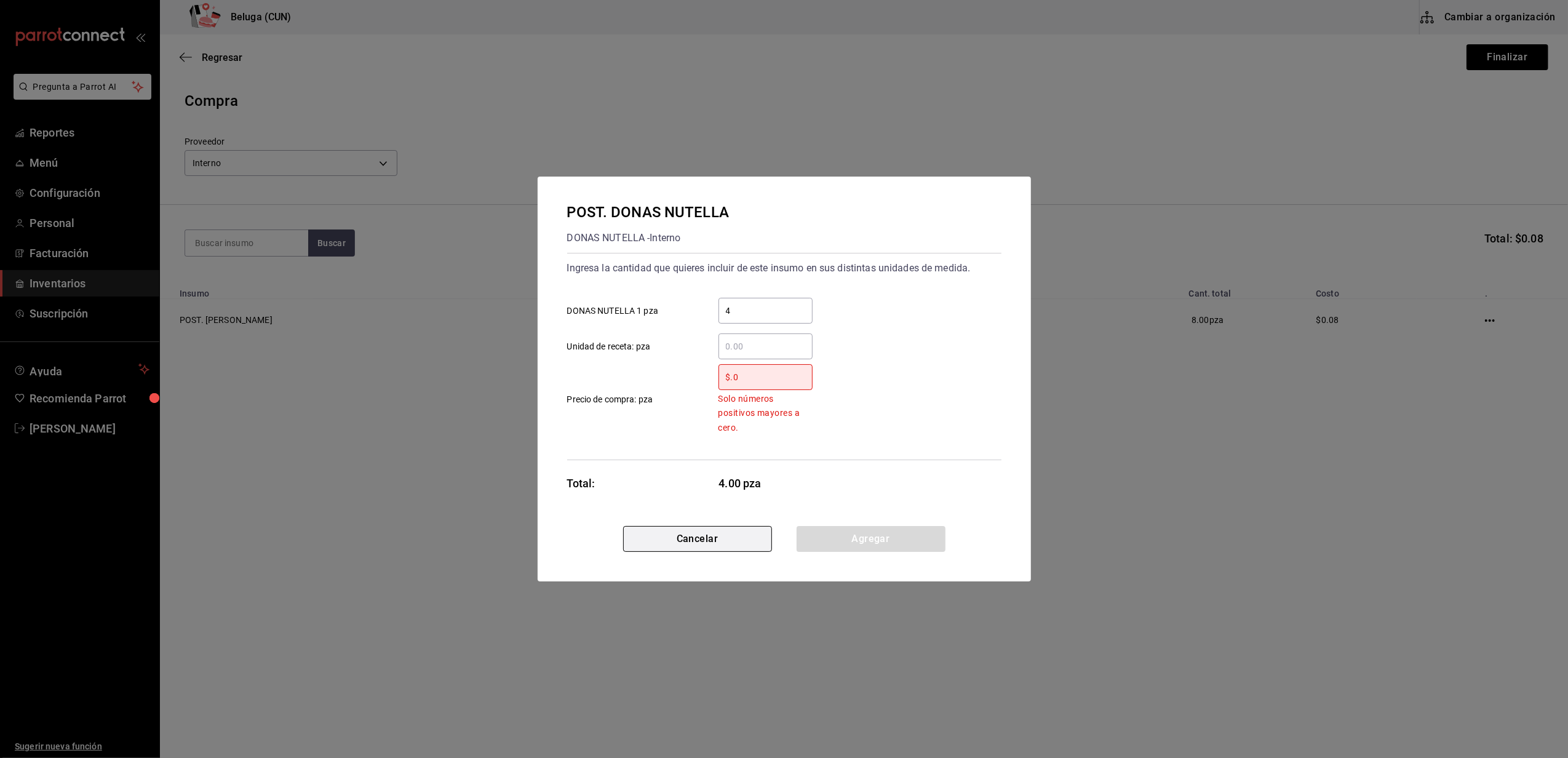
type input "$0.0"
click at [724, 544] on button "Cancelar" at bounding box center [697, 539] width 149 height 26
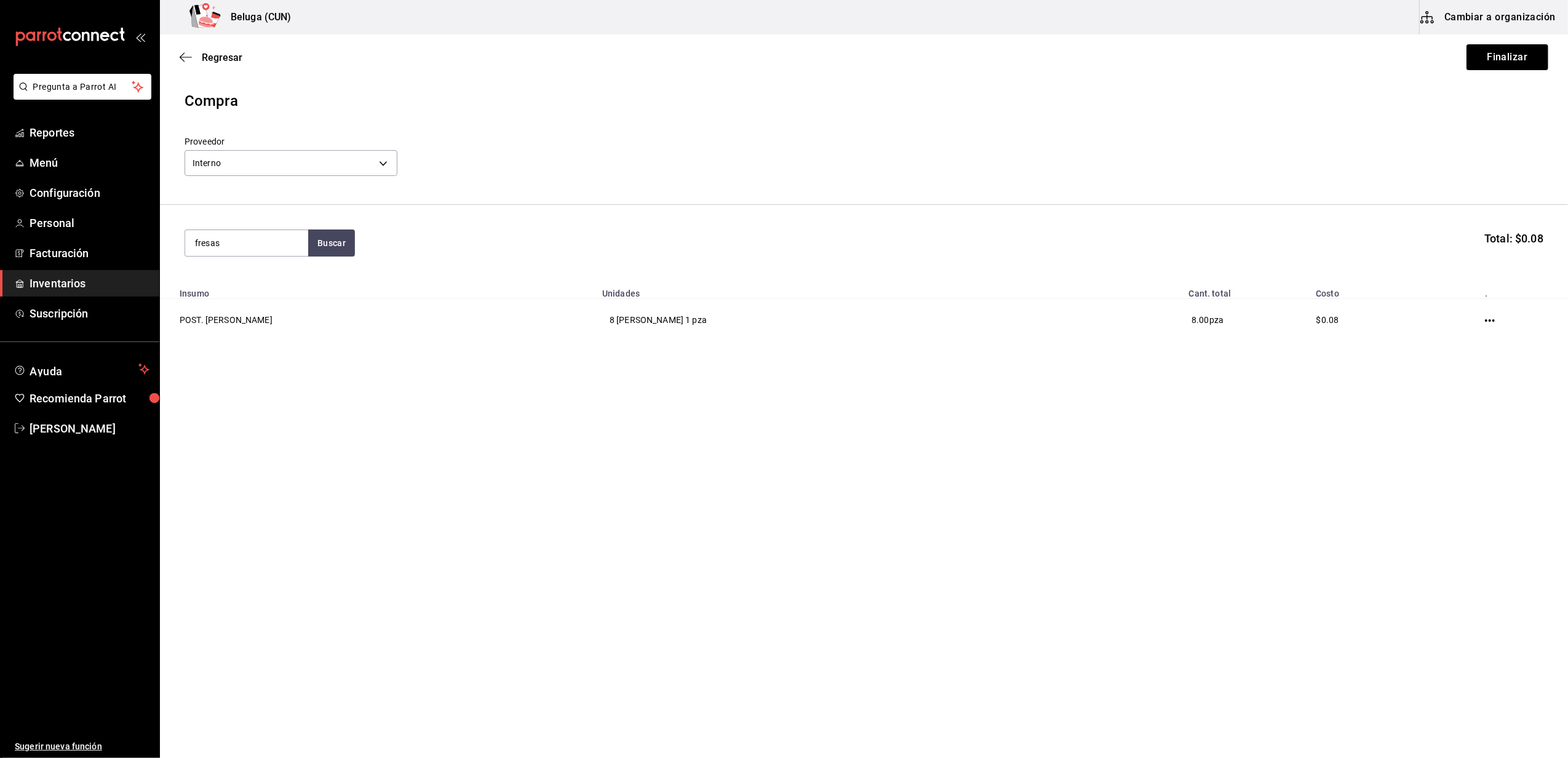
type input "fresas"
click at [253, 286] on div "POST. FRESAS CON CREMA 300 GR" at bounding box center [246, 286] width 103 height 29
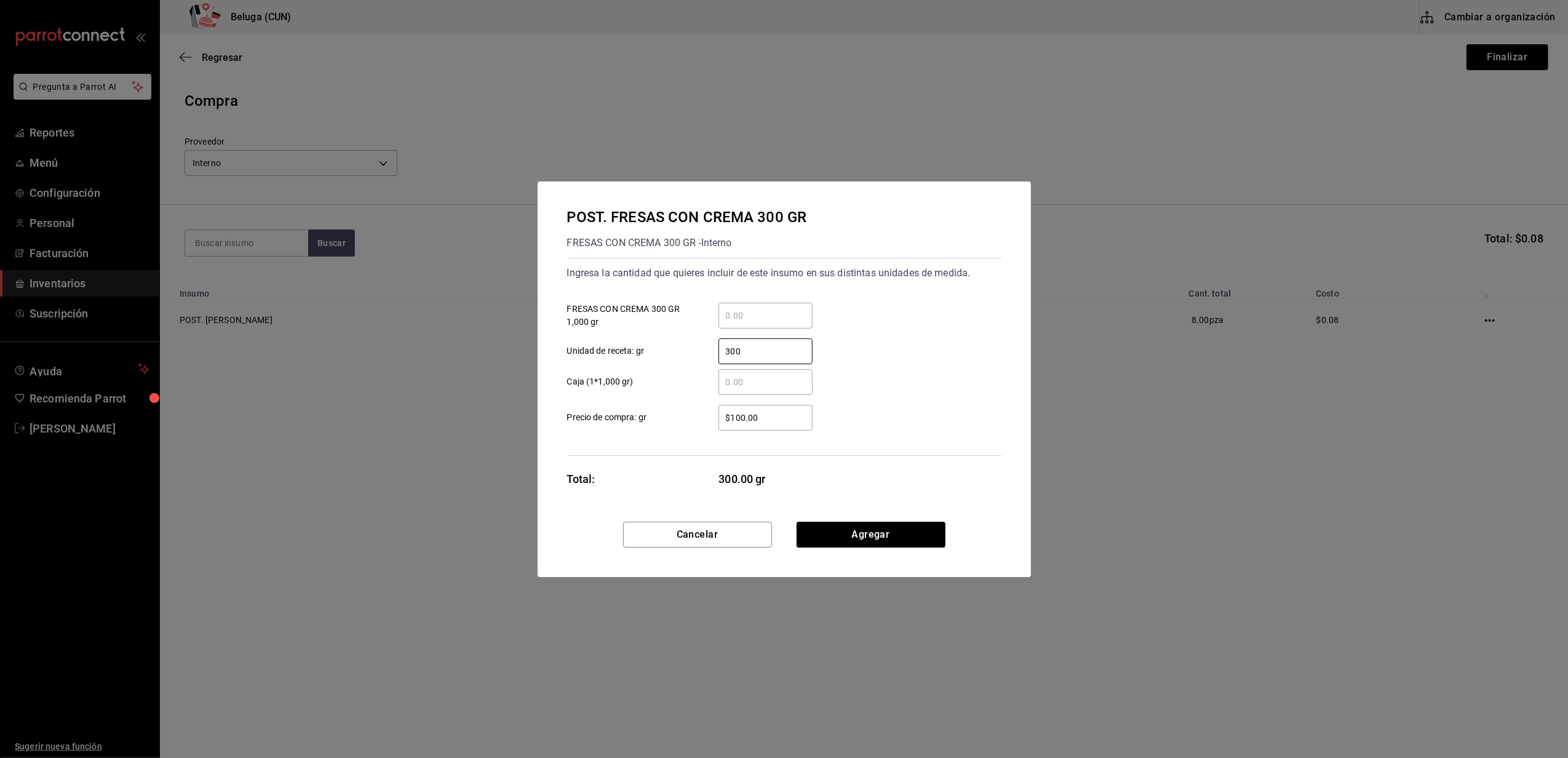
type input "300"
type input "$0.01"
click button "Agregar" at bounding box center [870, 535] width 149 height 26
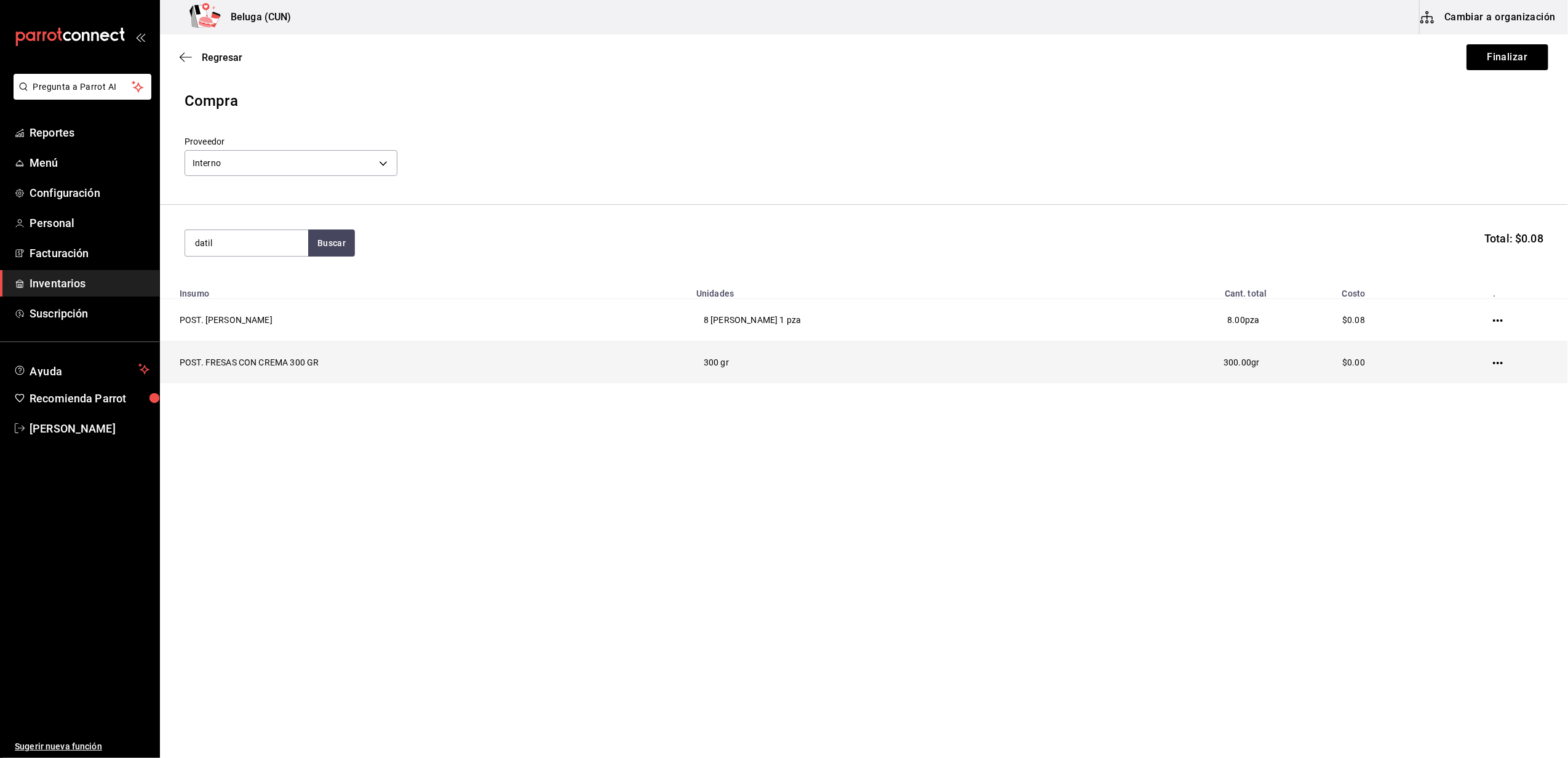
type input "datil"
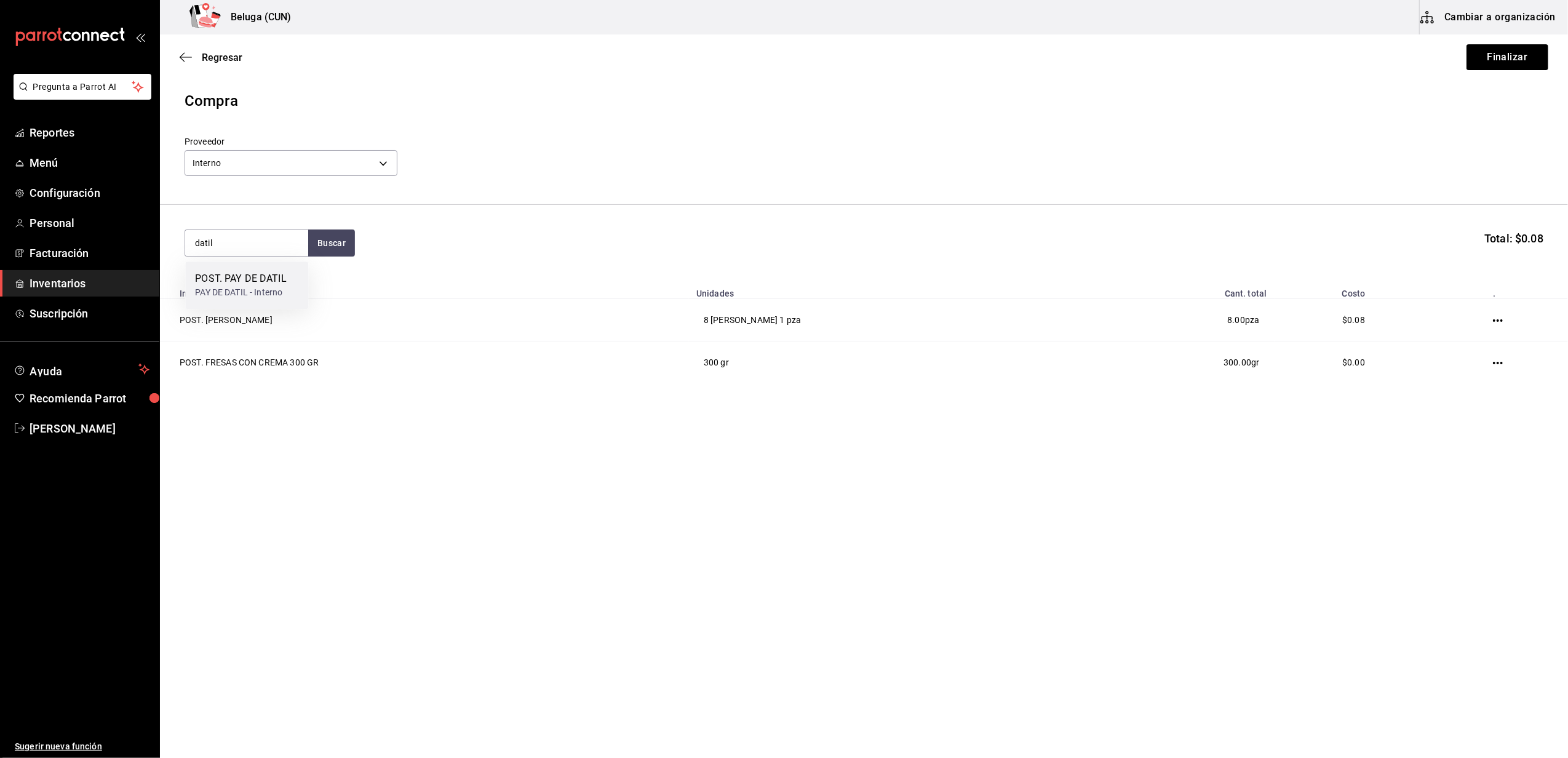
click at [262, 282] on div "POST. PAY DE DATIL" at bounding box center [240, 278] width 91 height 15
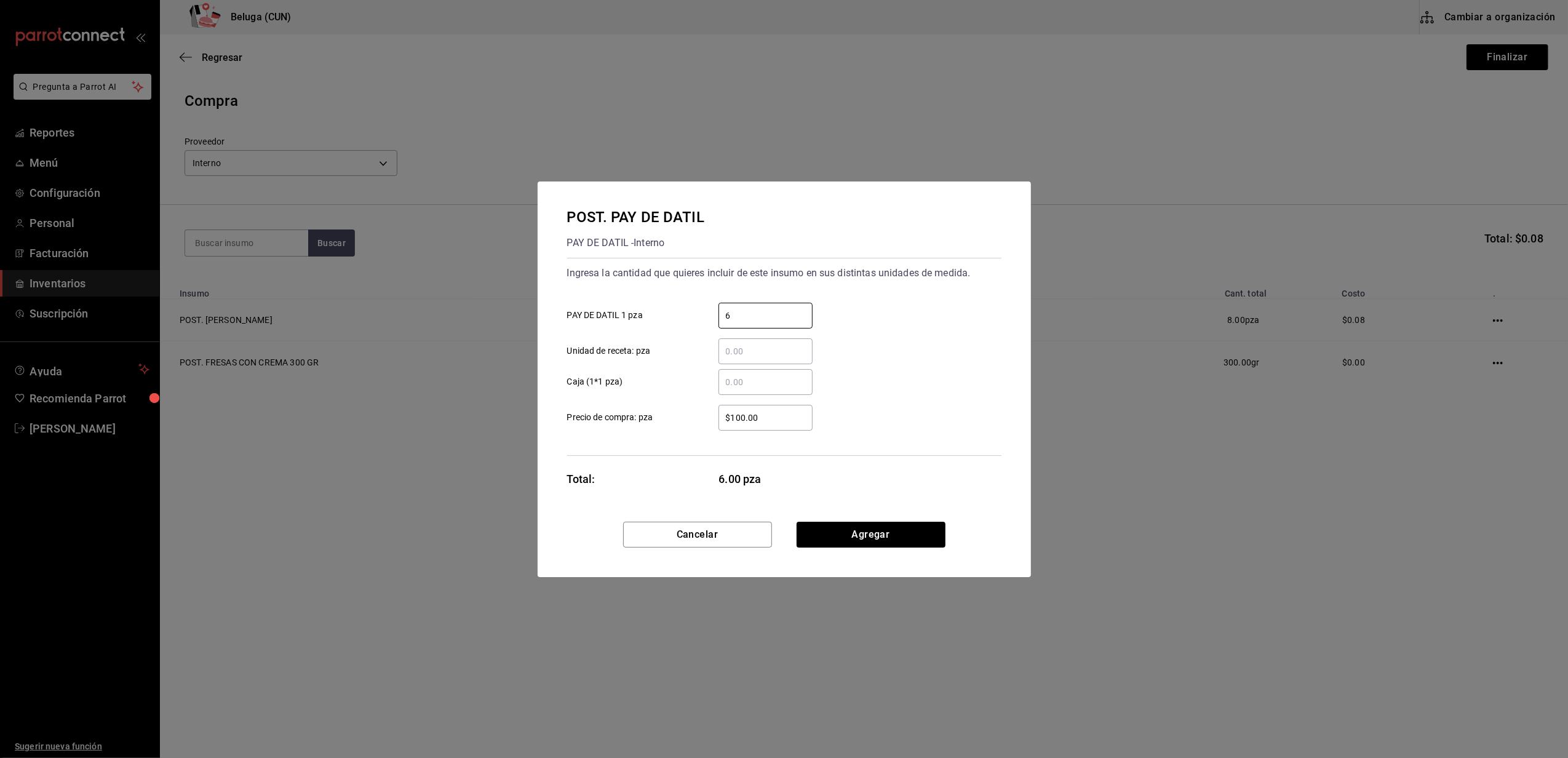
type input "6"
type input "$0.01"
click button "Agregar" at bounding box center [870, 535] width 149 height 26
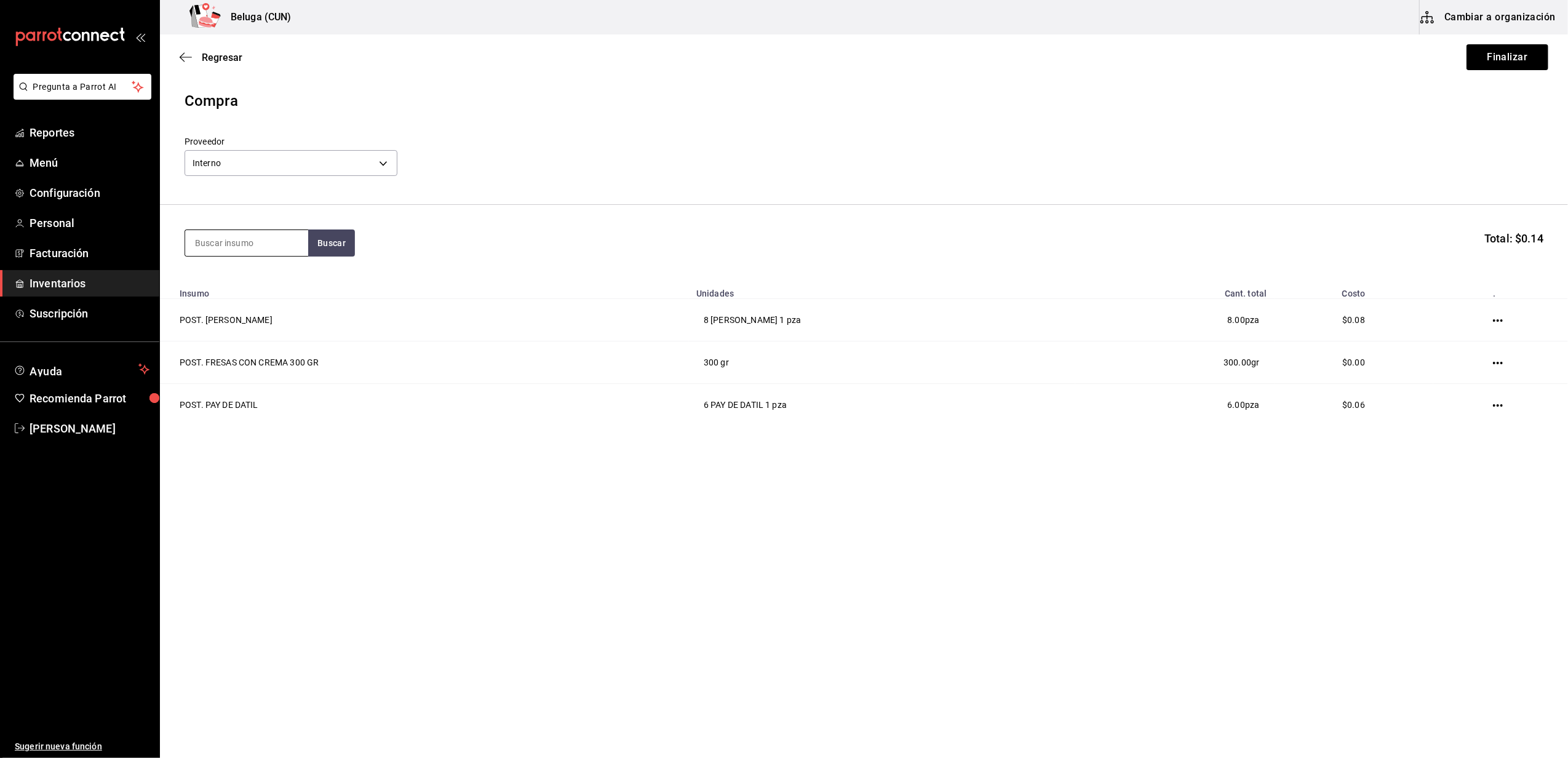
click at [244, 246] on input at bounding box center [247, 243] width 123 height 26
type input "dulce"
click at [251, 309] on div "DULCE DE LECHE - Interno" at bounding box center [246, 308] width 103 height 13
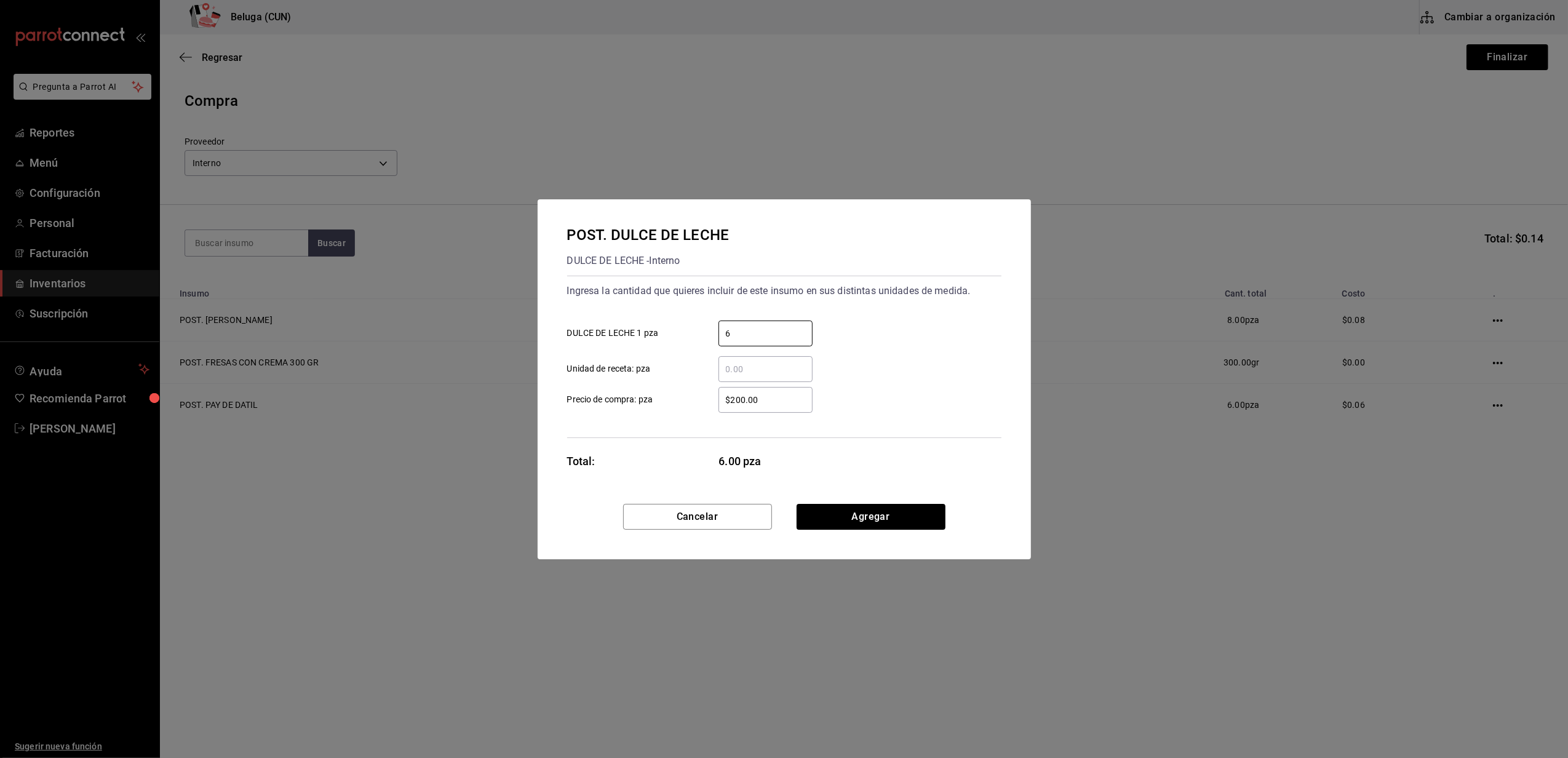
type input "6"
type input "$0.01"
click button "Agregar" at bounding box center [870, 517] width 149 height 26
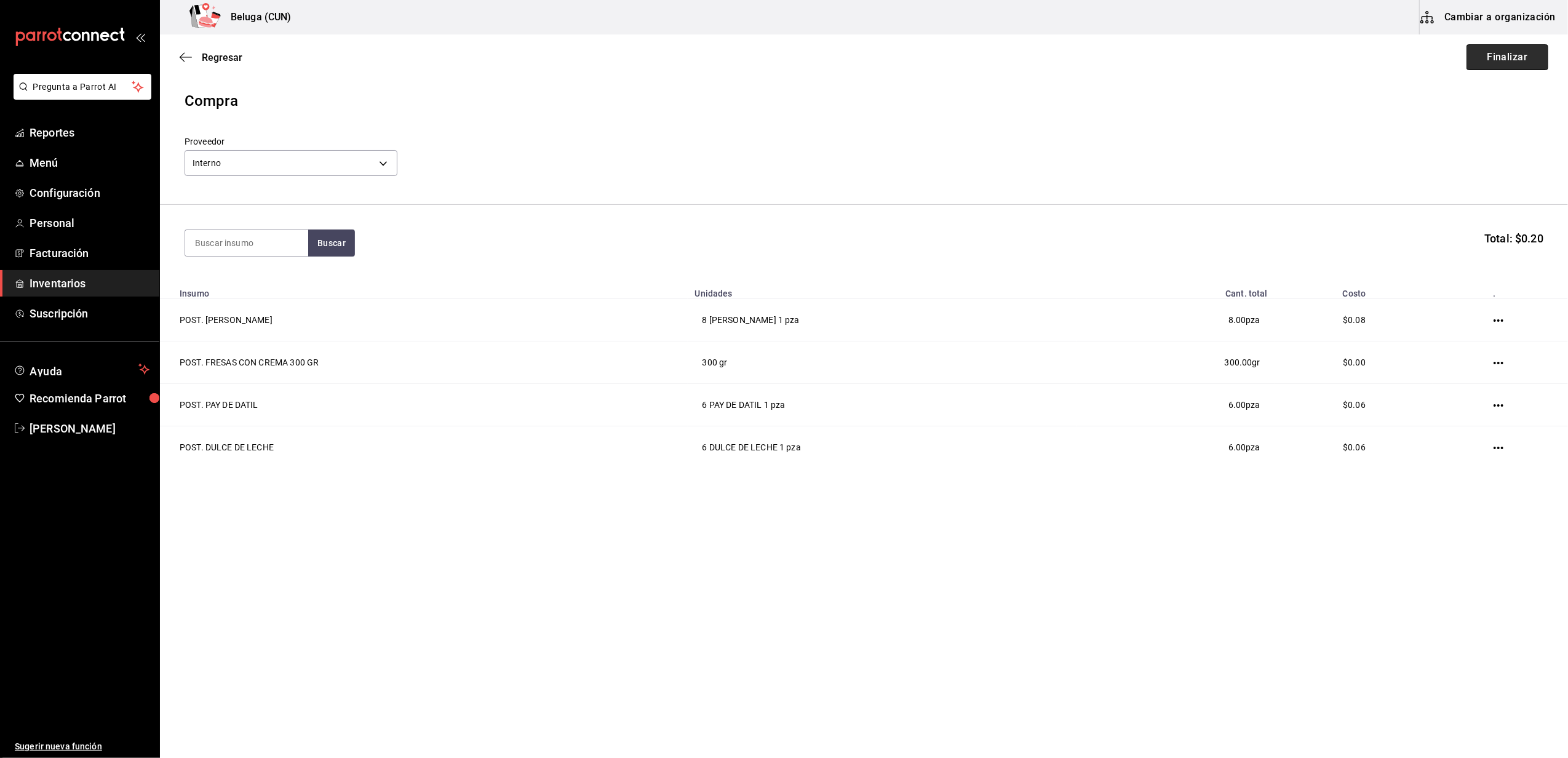
click at [1501, 50] on button "Finalizar" at bounding box center [1507, 57] width 82 height 26
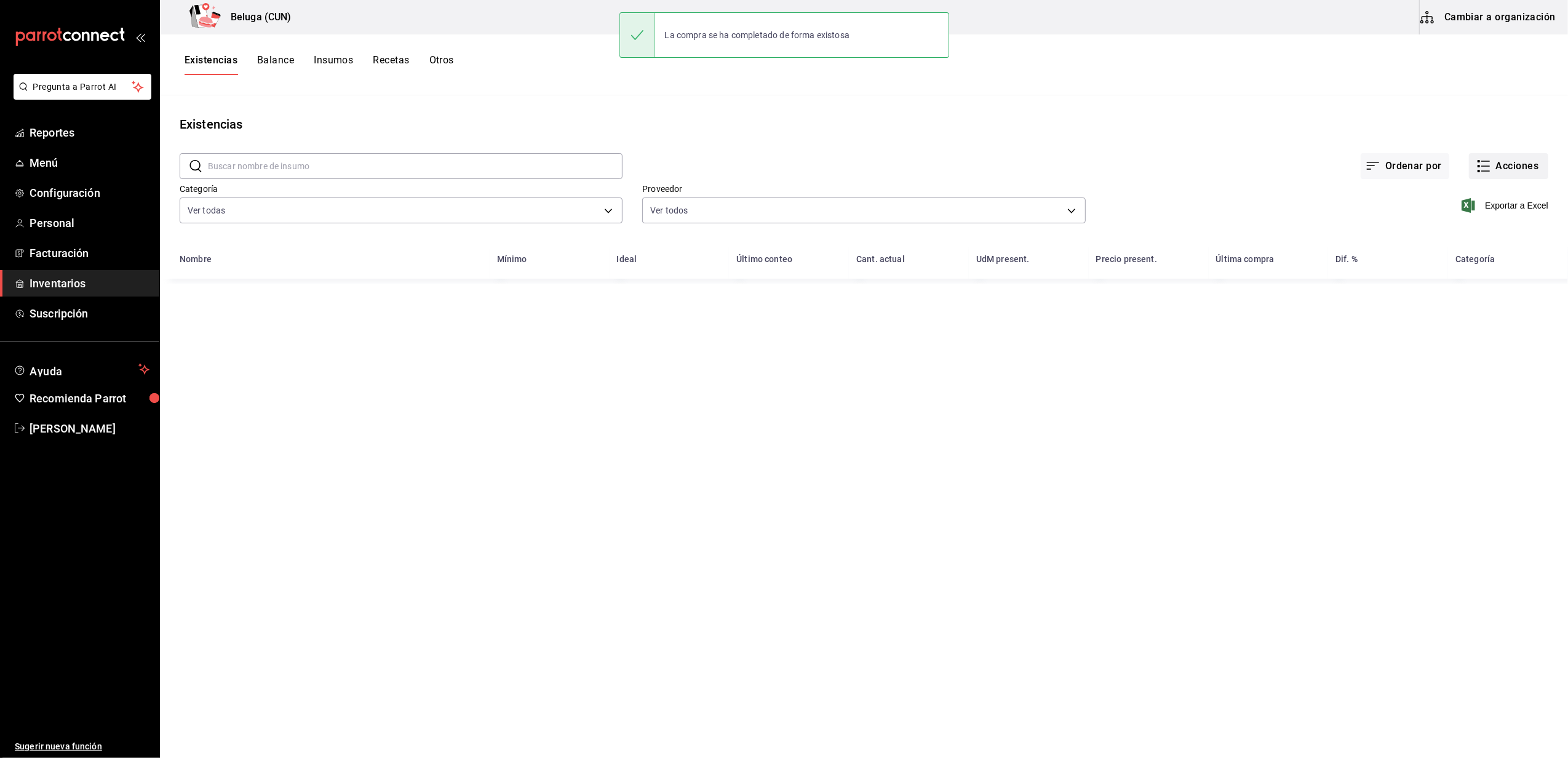
click at [1535, 171] on button "Acciones" at bounding box center [1508, 166] width 80 height 26
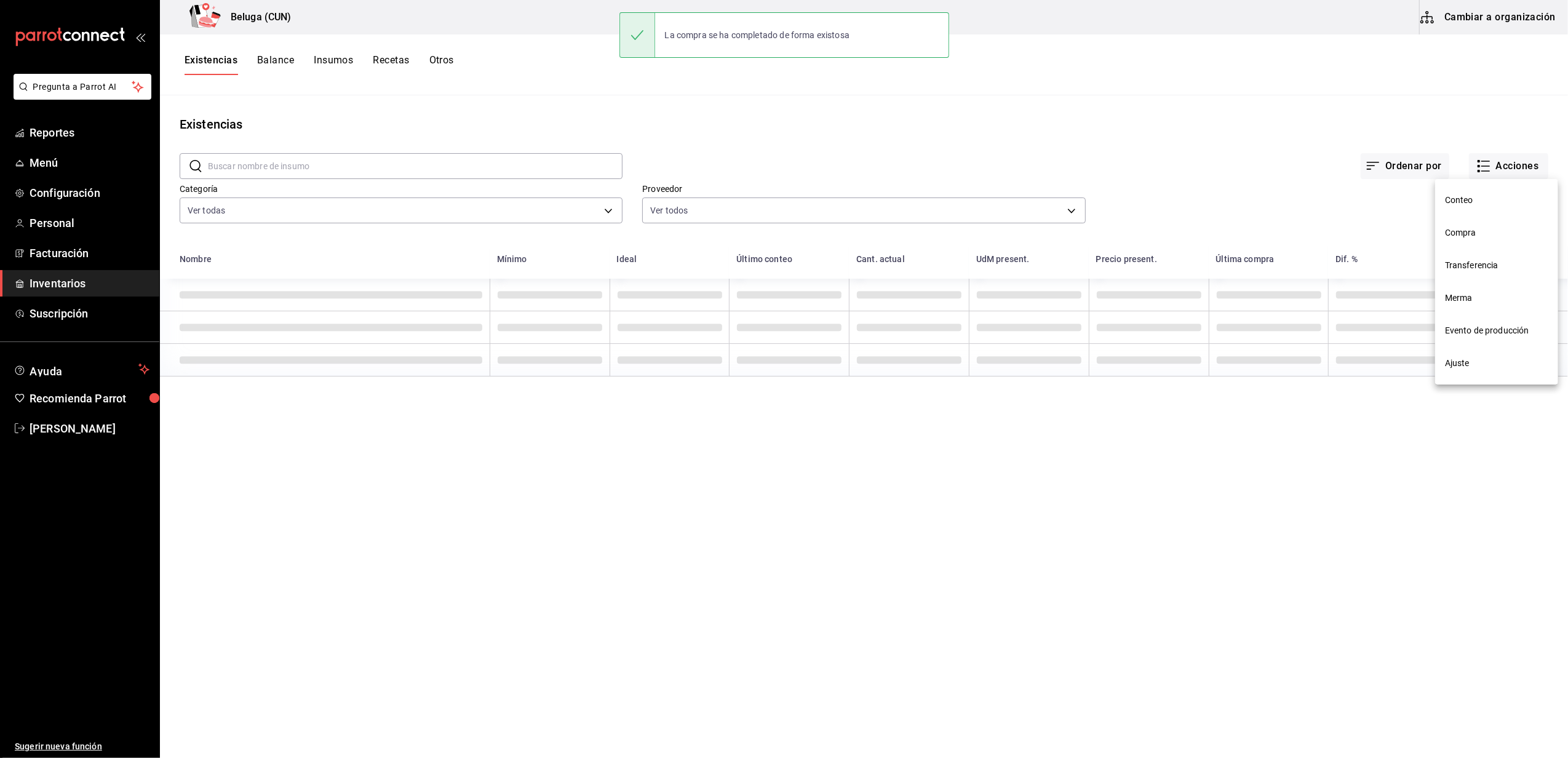
click at [1488, 222] on li "Compra" at bounding box center [1496, 233] width 123 height 32
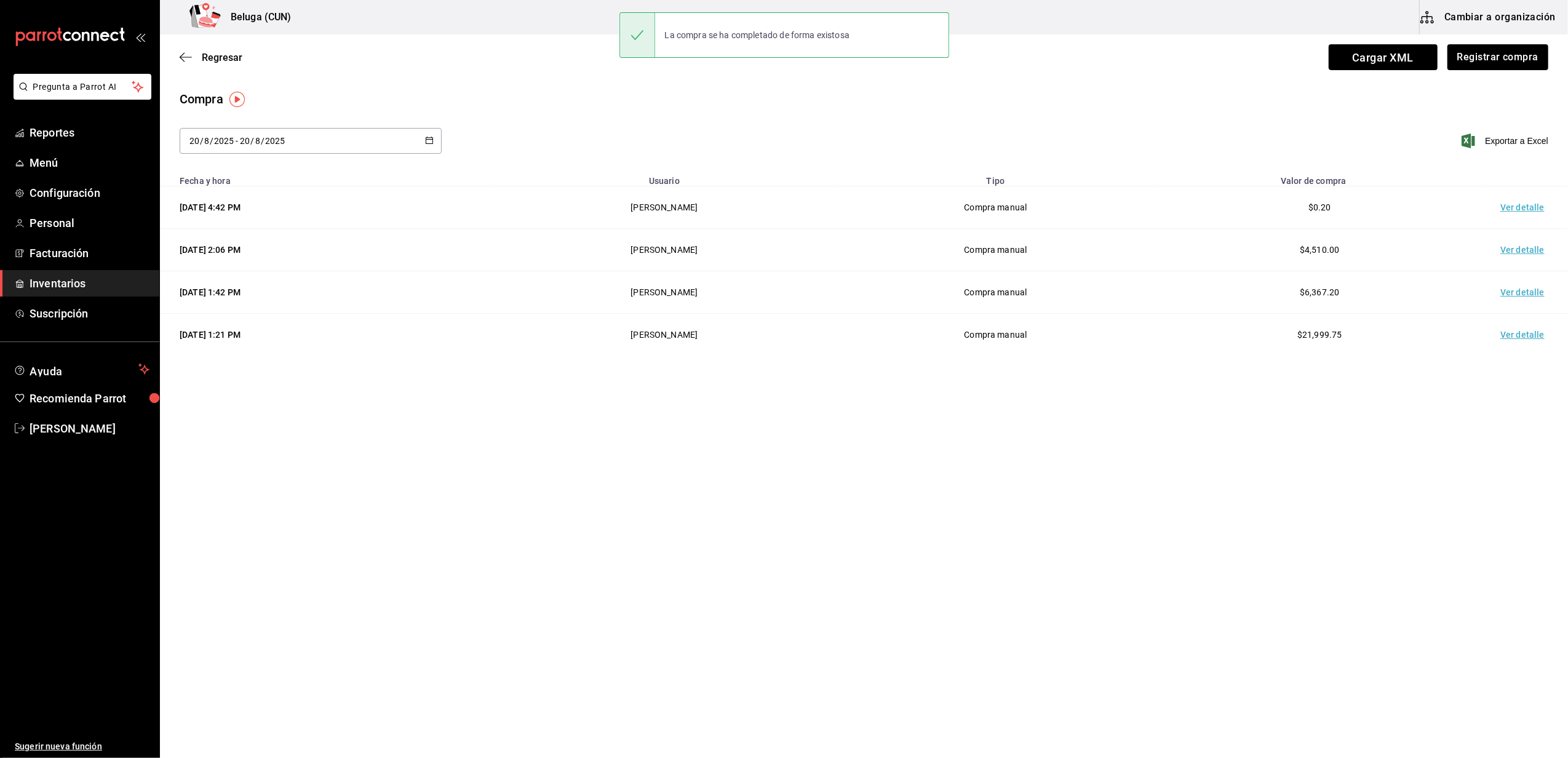
click at [1521, 203] on td "Ver detalle" at bounding box center [1525, 207] width 86 height 43
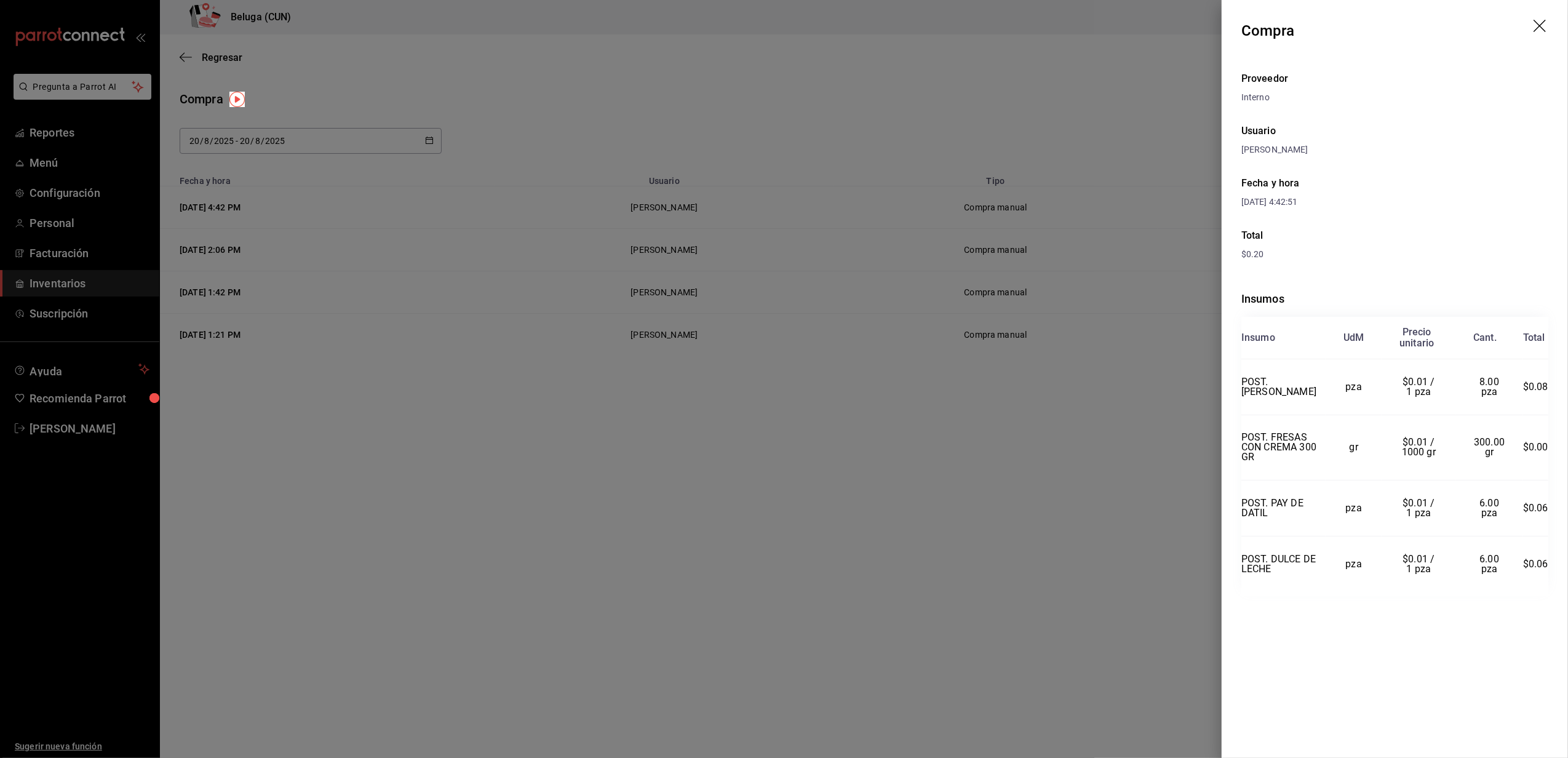
drag, startPoint x: 1390, startPoint y: 290, endPoint x: 1306, endPoint y: 599, distance: 320.2
click at [1258, 682] on div "Compra Proveedor Interno Usuario [PERSON_NAME] y hora [DATE] 4:42:51 Total $0.2…" at bounding box center [1395, 379] width 346 height 758
click at [893, 500] on div at bounding box center [784, 379] width 1568 height 758
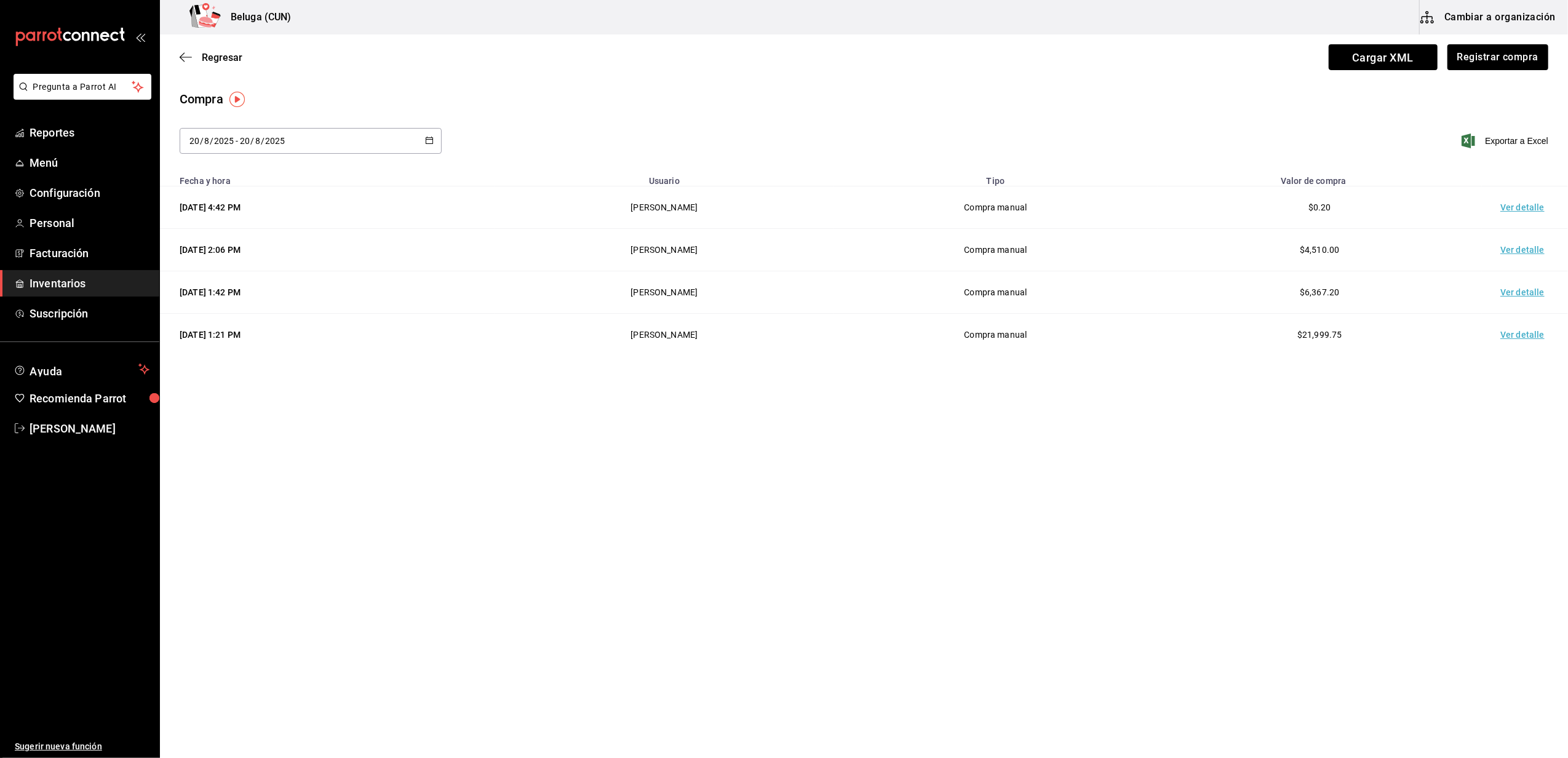
click at [674, 62] on div "Regresar Cargar XML Registrar compra" at bounding box center [864, 58] width 1408 height 46
click at [91, 271] on link "Inventarios" at bounding box center [80, 284] width 159 height 27
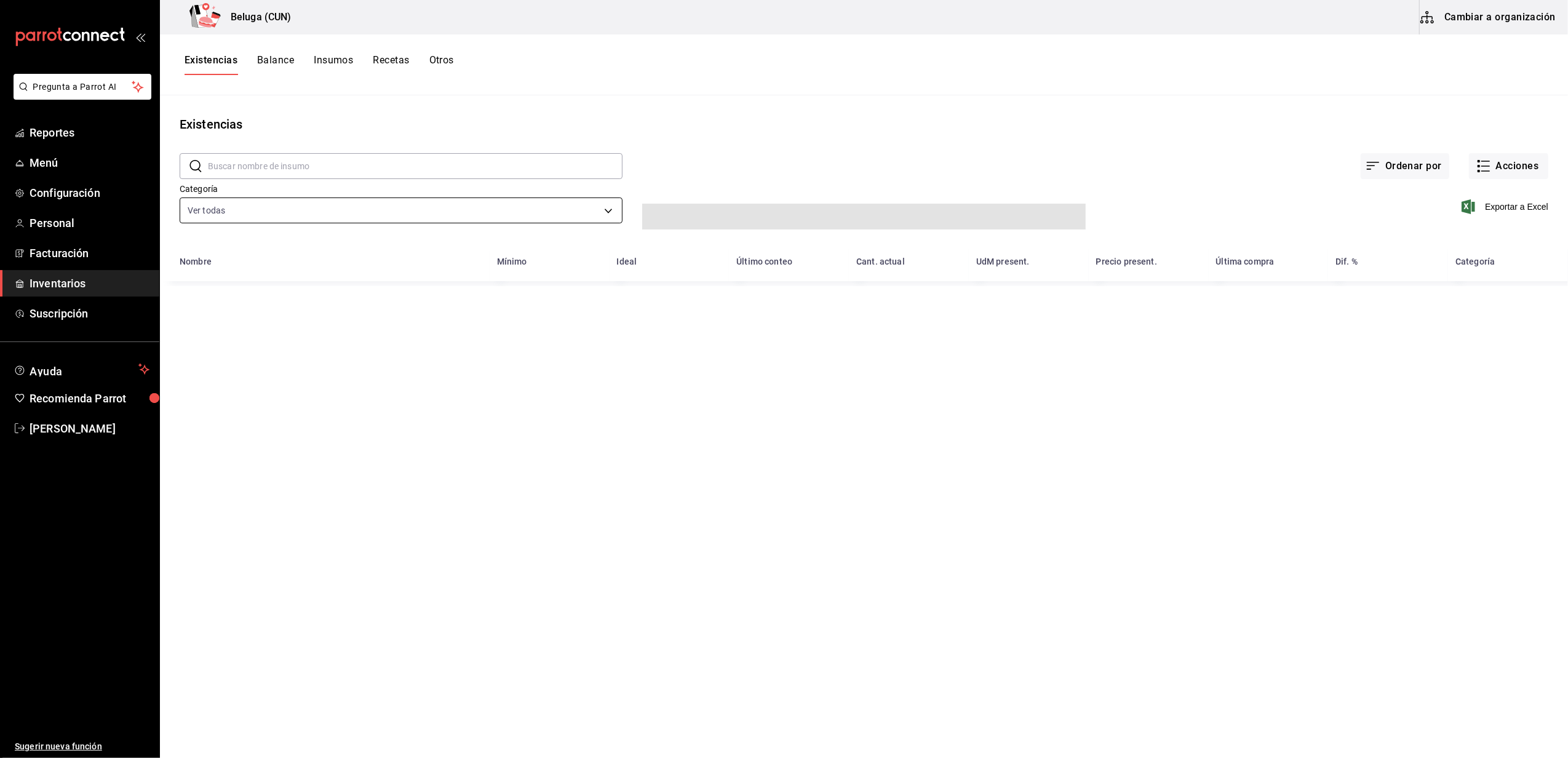
click at [598, 206] on body "Pregunta a Parrot AI Reportes Menú Configuración Personal Facturación Inventari…" at bounding box center [784, 375] width 1568 height 749
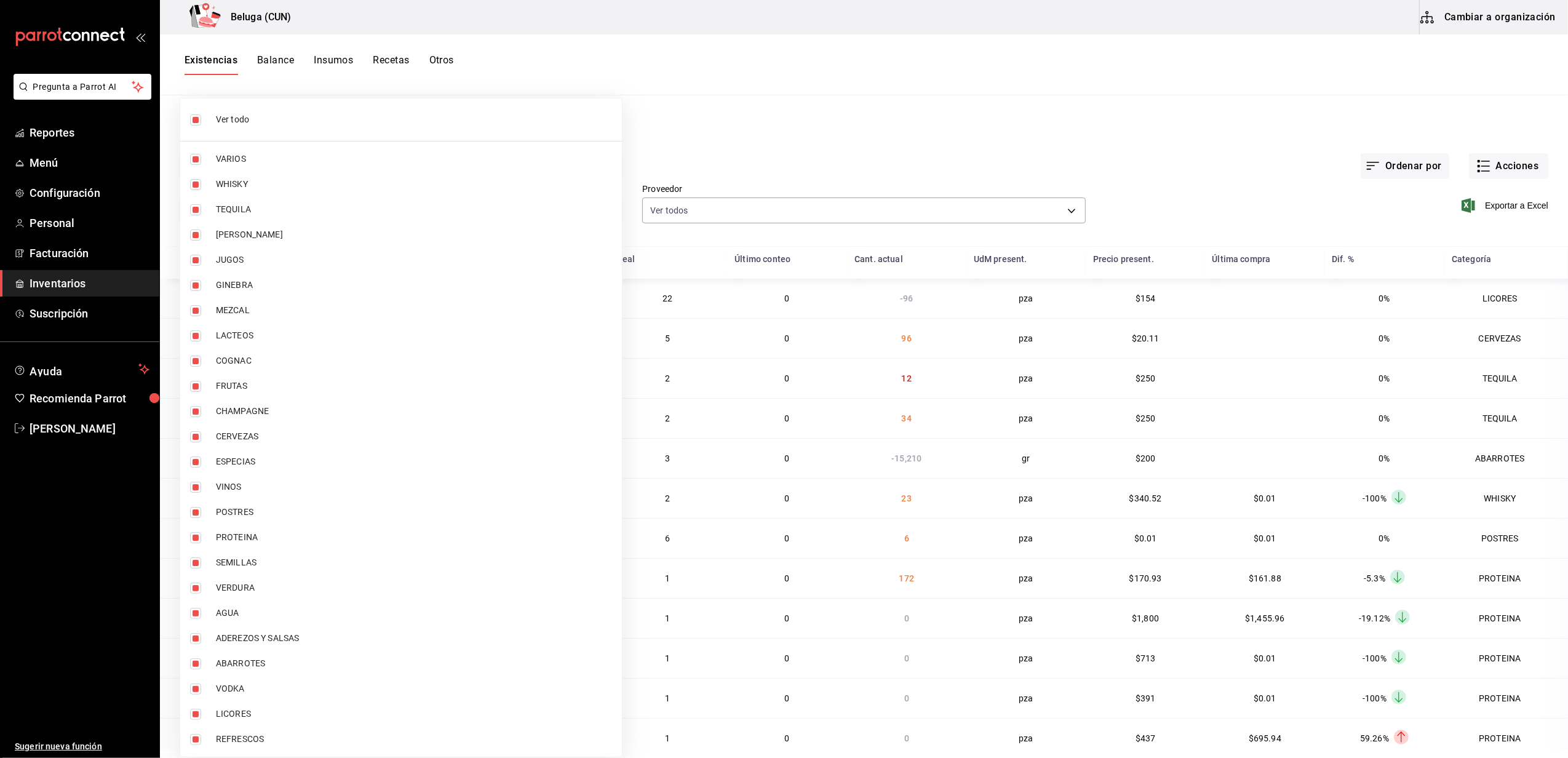
click at [332, 114] on span "Ver todo" at bounding box center [414, 120] width 396 height 13
checkbox input "false"
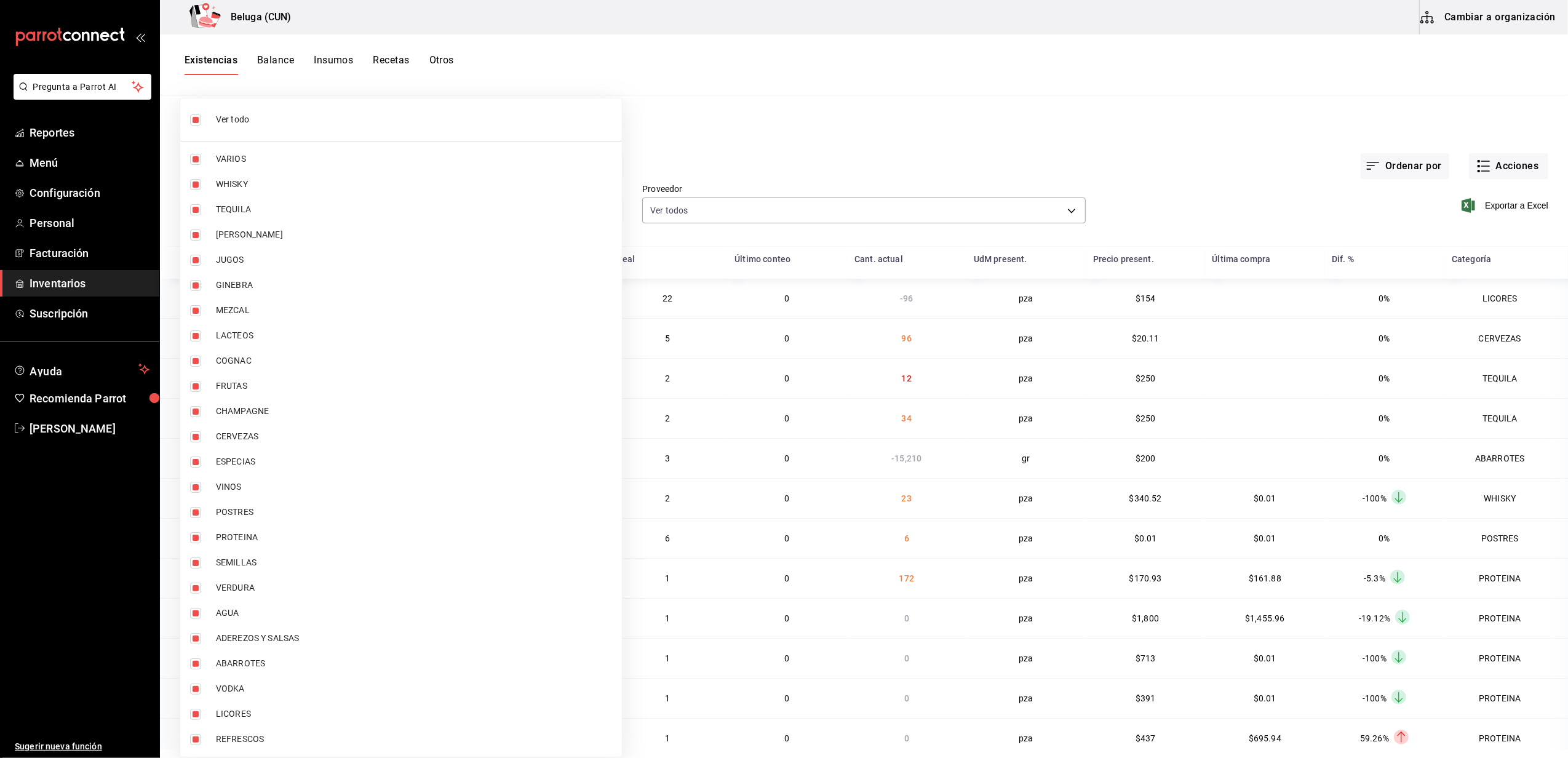
checkbox input "false"
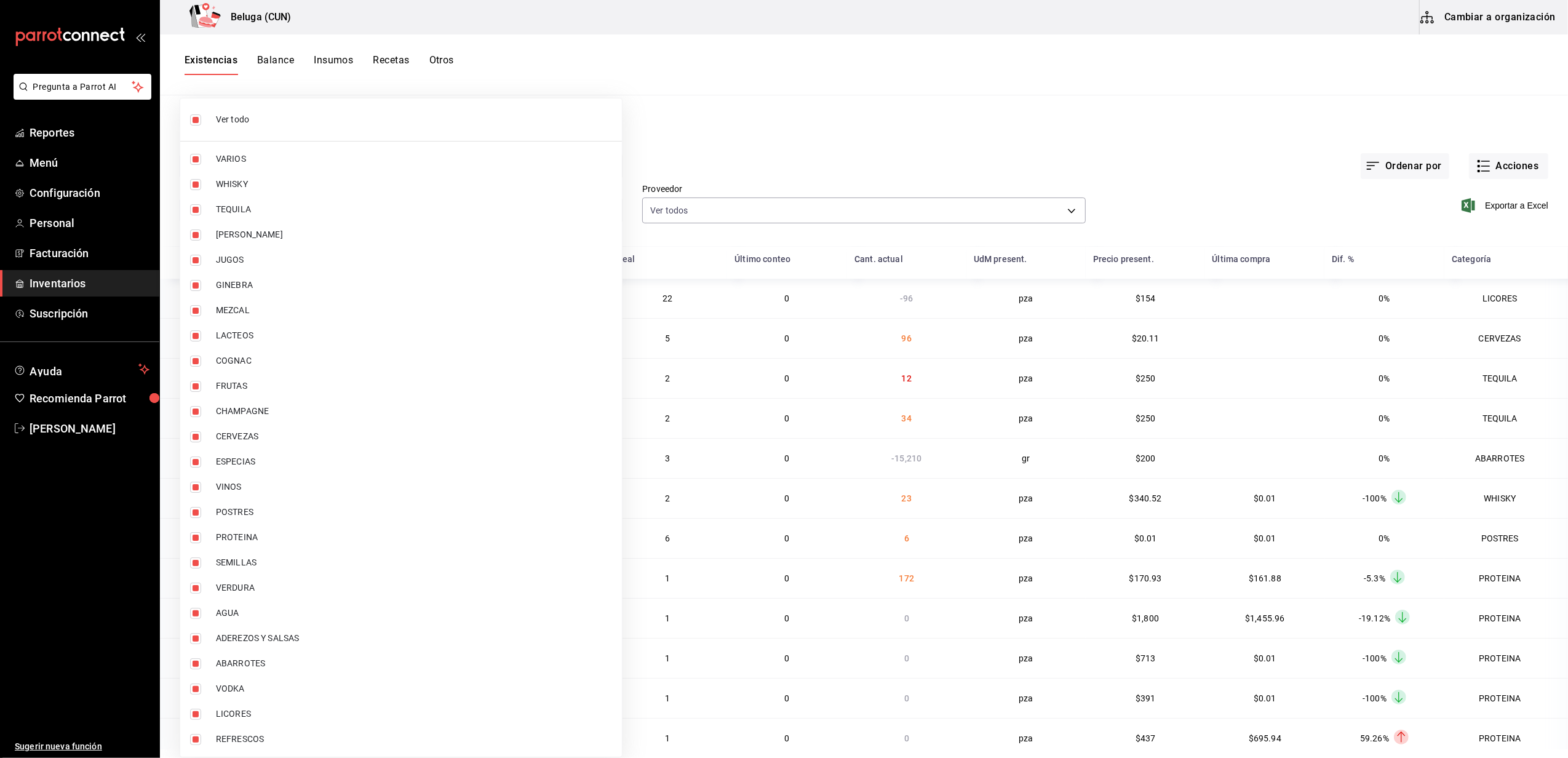
checkbox input "false"
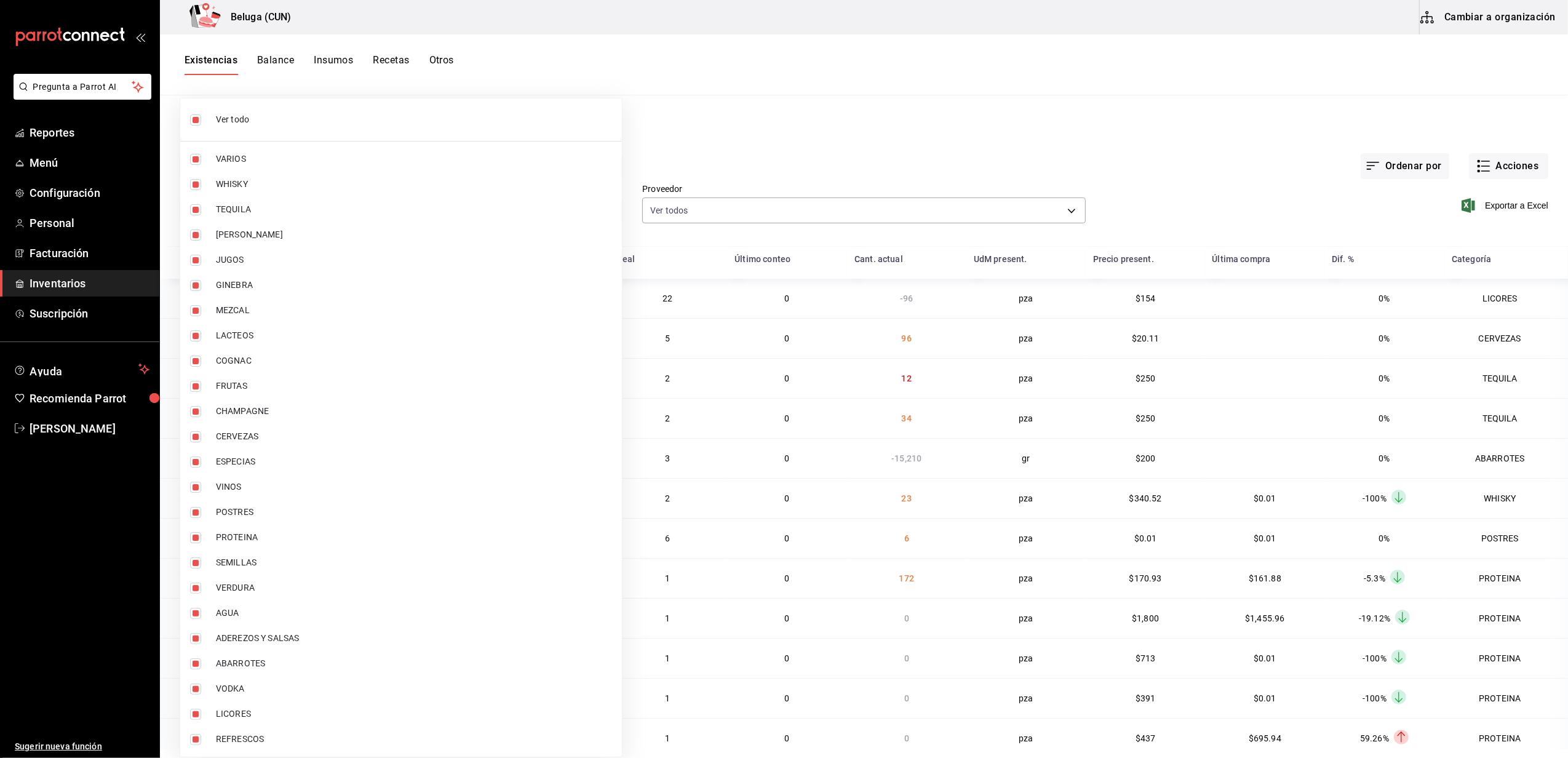
checkbox input "false"
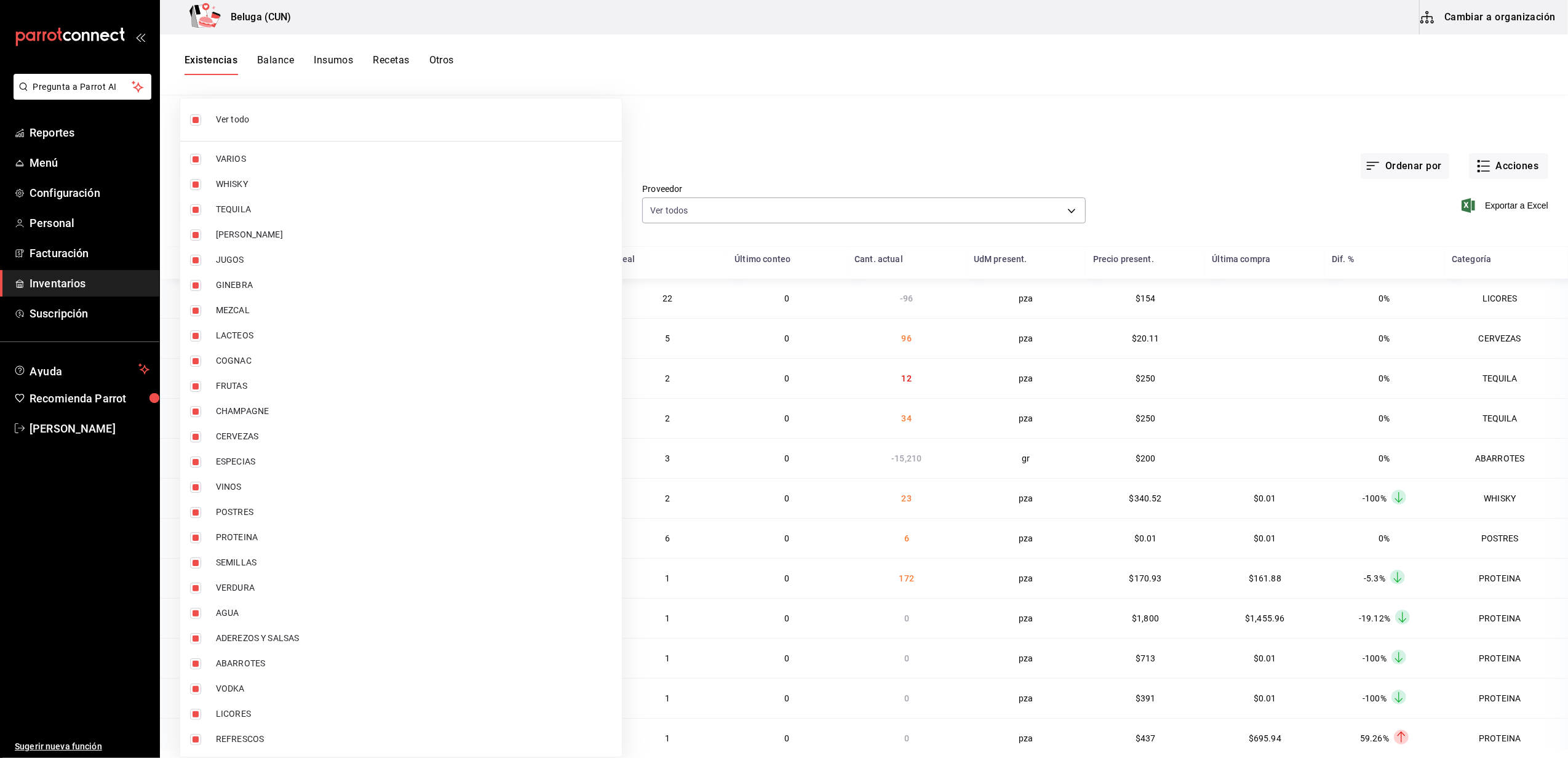
checkbox input "false"
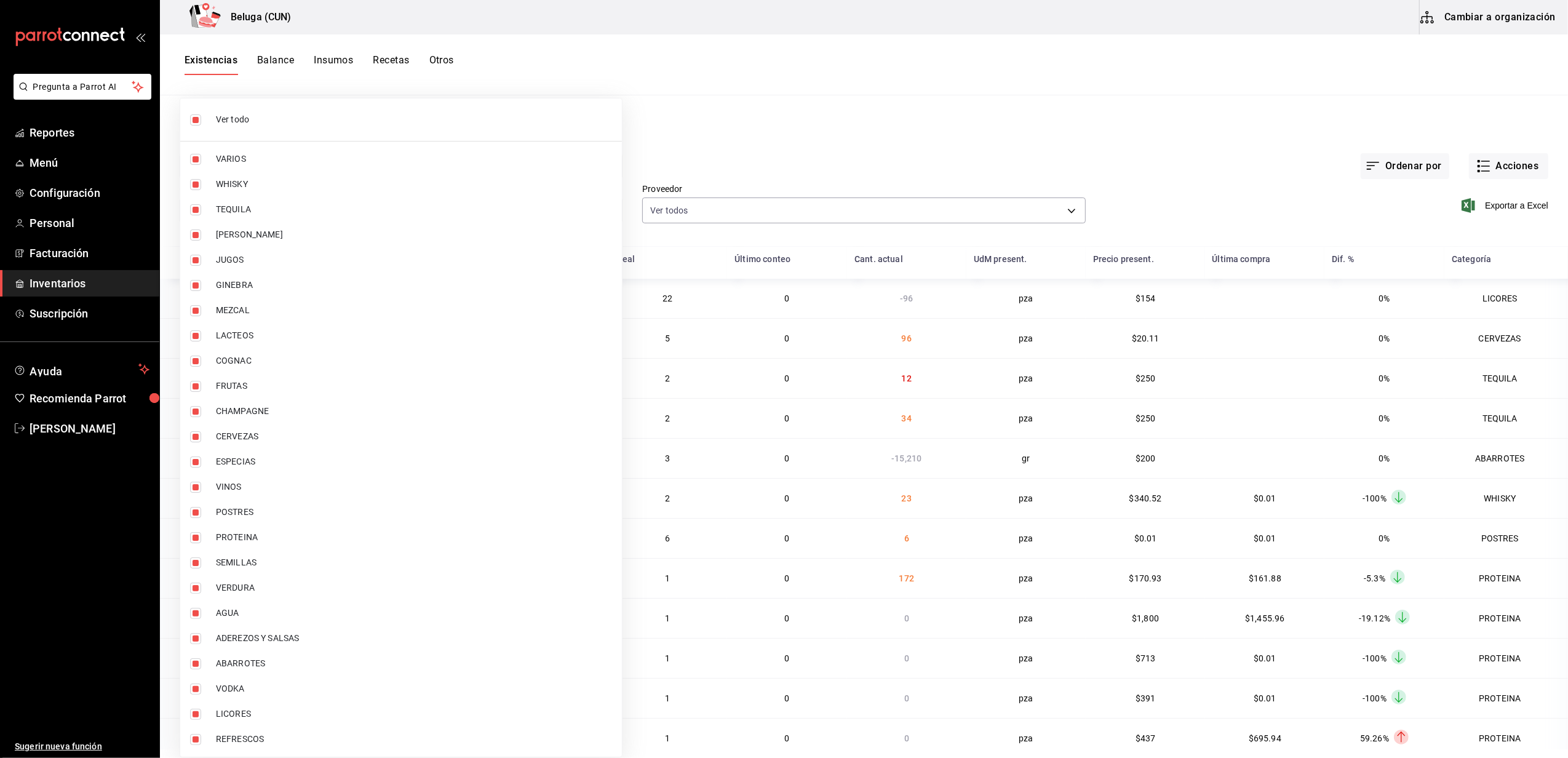
checkbox input "false"
drag, startPoint x: 273, startPoint y: 516, endPoint x: 273, endPoint y: 525, distance: 9.0
click at [273, 515] on span "POSTRES" at bounding box center [414, 512] width 396 height 13
type input "43c9e2b0-4afa-46e8-9575-d8271eaf3d25"
checkbox input "true"
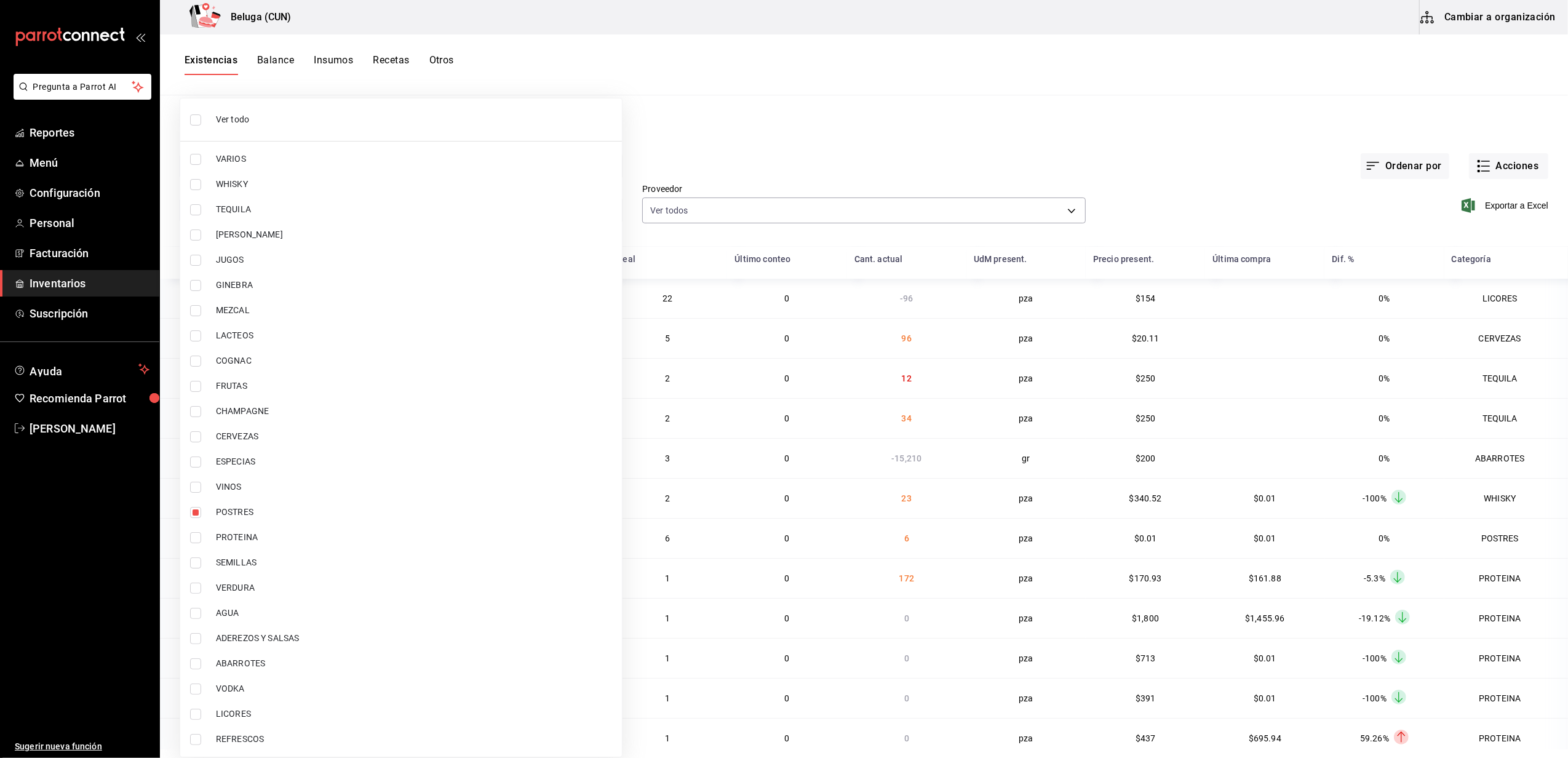
click at [270, 532] on span "PROTEINA" at bounding box center [414, 537] width 396 height 13
type input "43c9e2b0-4afa-46e8-9575-d8271eaf3d25,49acfc3a-e67d-4012-8994-cdceb58e19f0"
checkbox input "true"
click at [793, 109] on div at bounding box center [784, 379] width 1568 height 758
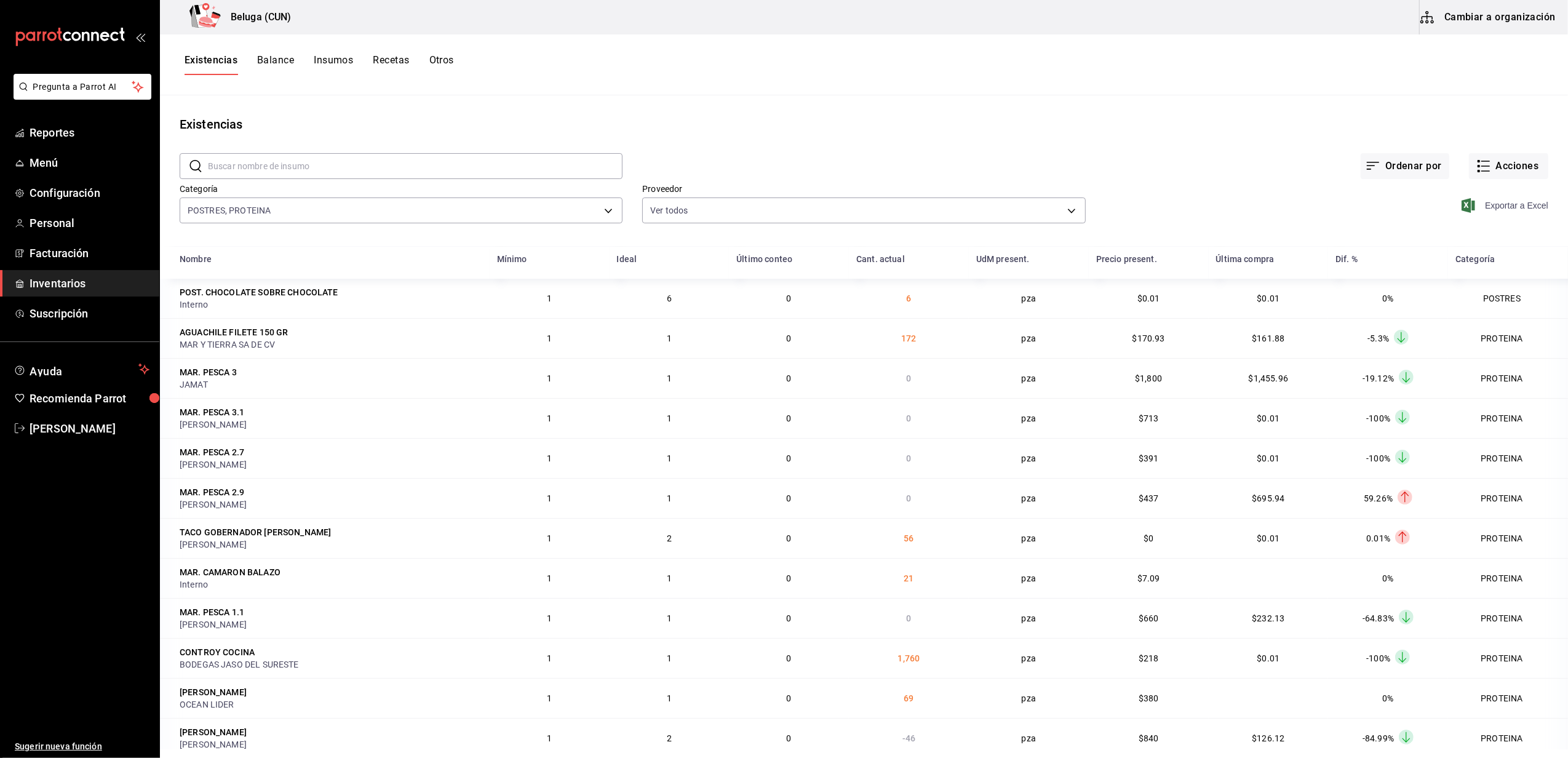
click at [1469, 207] on span "Exportar a Excel" at bounding box center [1506, 205] width 84 height 15
click at [654, 108] on main "Existencias ​ ​ Ordenar por Acciones Categoría POSTRES, PROTEINA 43c9e2b0-4afa-…" at bounding box center [864, 422] width 1408 height 654
click at [516, 103] on main "Existencias ​ ​ Ordenar por Acciones Categoría POSTRES, PROTEINA 43c9e2b0-4afa-…" at bounding box center [864, 422] width 1408 height 654
click at [551, 64] on div "Existencias Balance Insumos Recetas Otros" at bounding box center [864, 65] width 1408 height 21
